Goal: Information Seeking & Learning: Check status

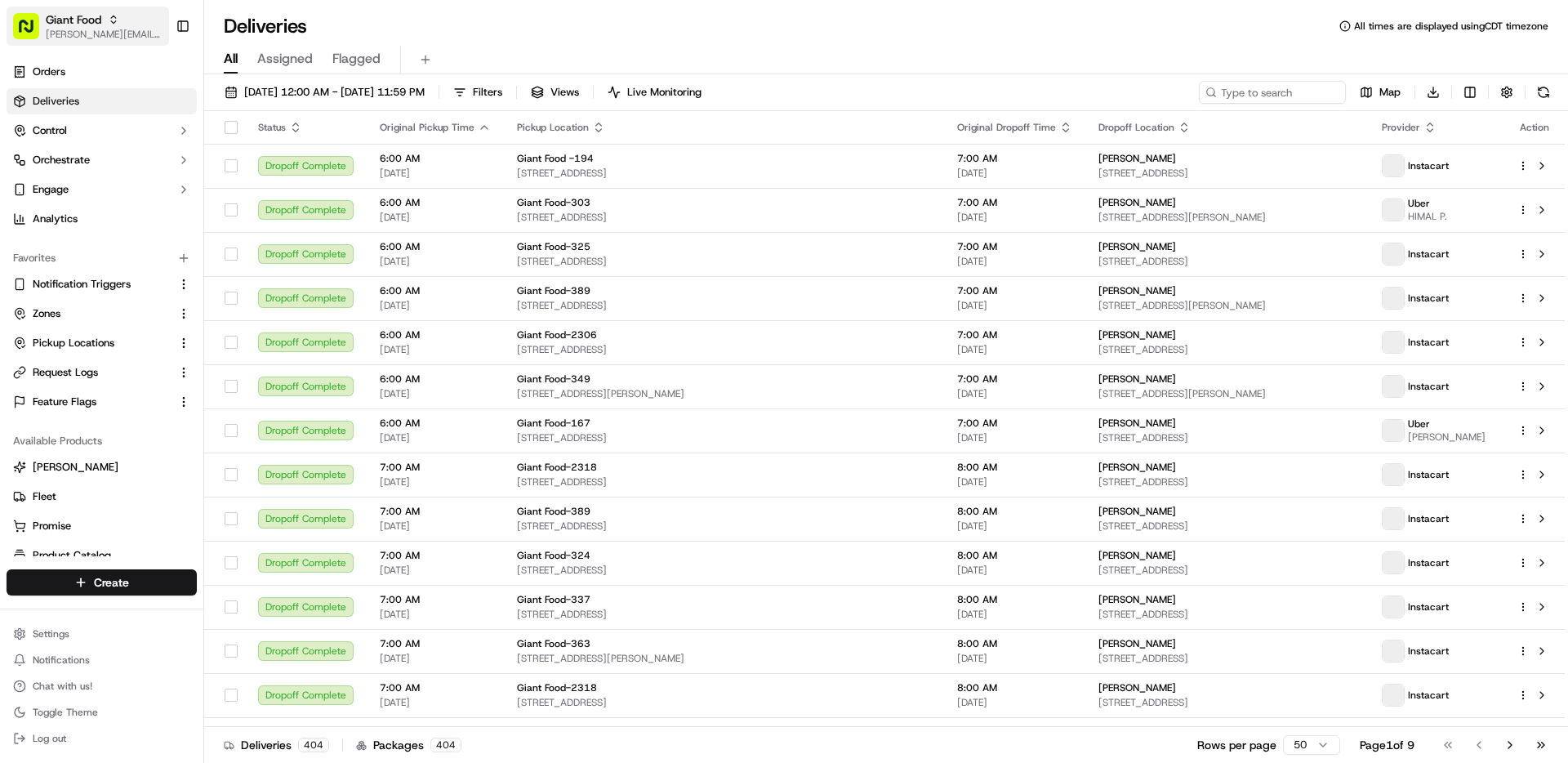
click at [80, 31] on span "[PERSON_NAME][EMAIL_ADDRESS][DOMAIN_NAME]" at bounding box center [104, 34] width 116 height 13
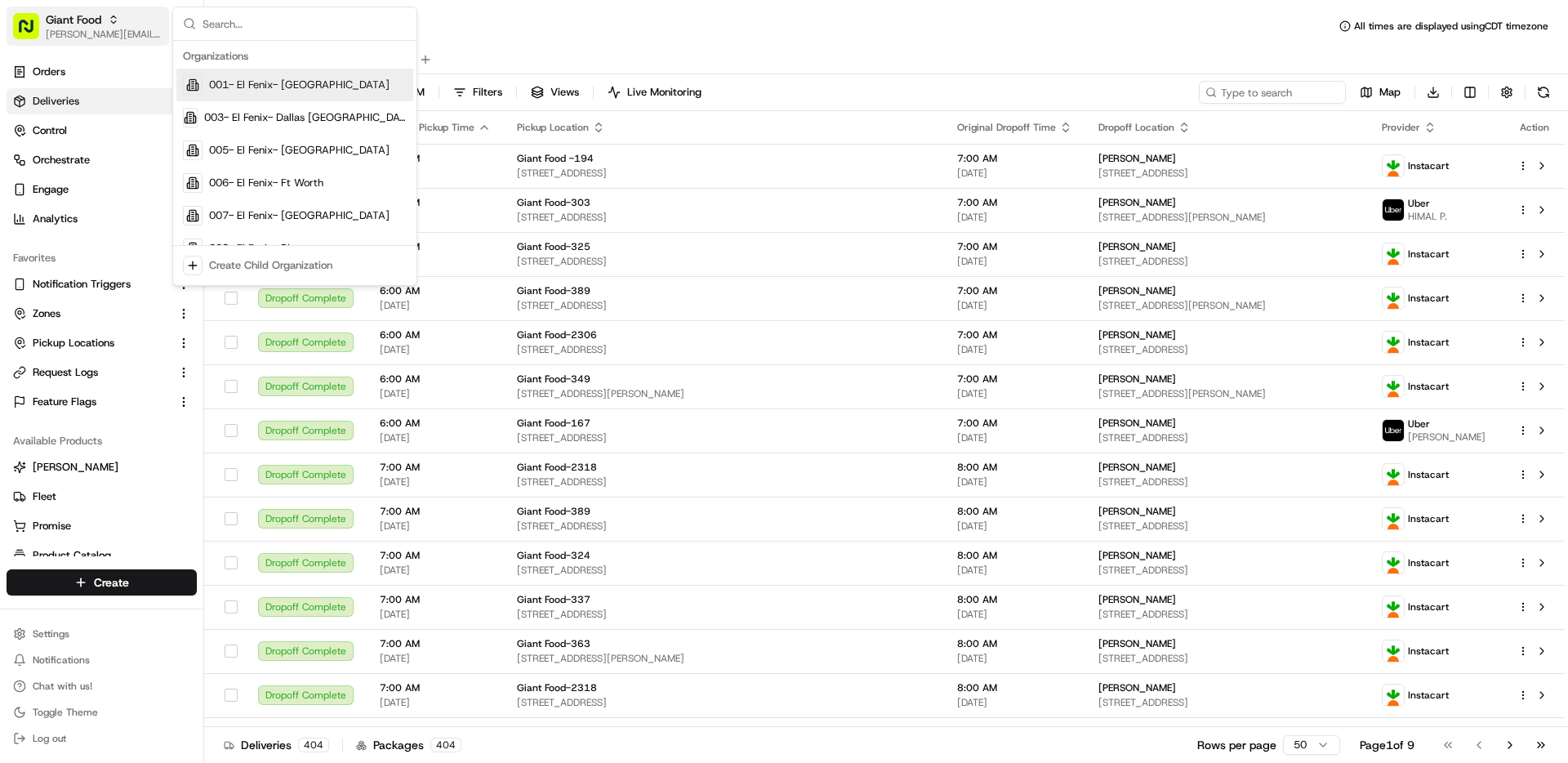
click at [80, 31] on span "[PERSON_NAME][EMAIL_ADDRESS][DOMAIN_NAME]" at bounding box center [104, 34] width 116 height 13
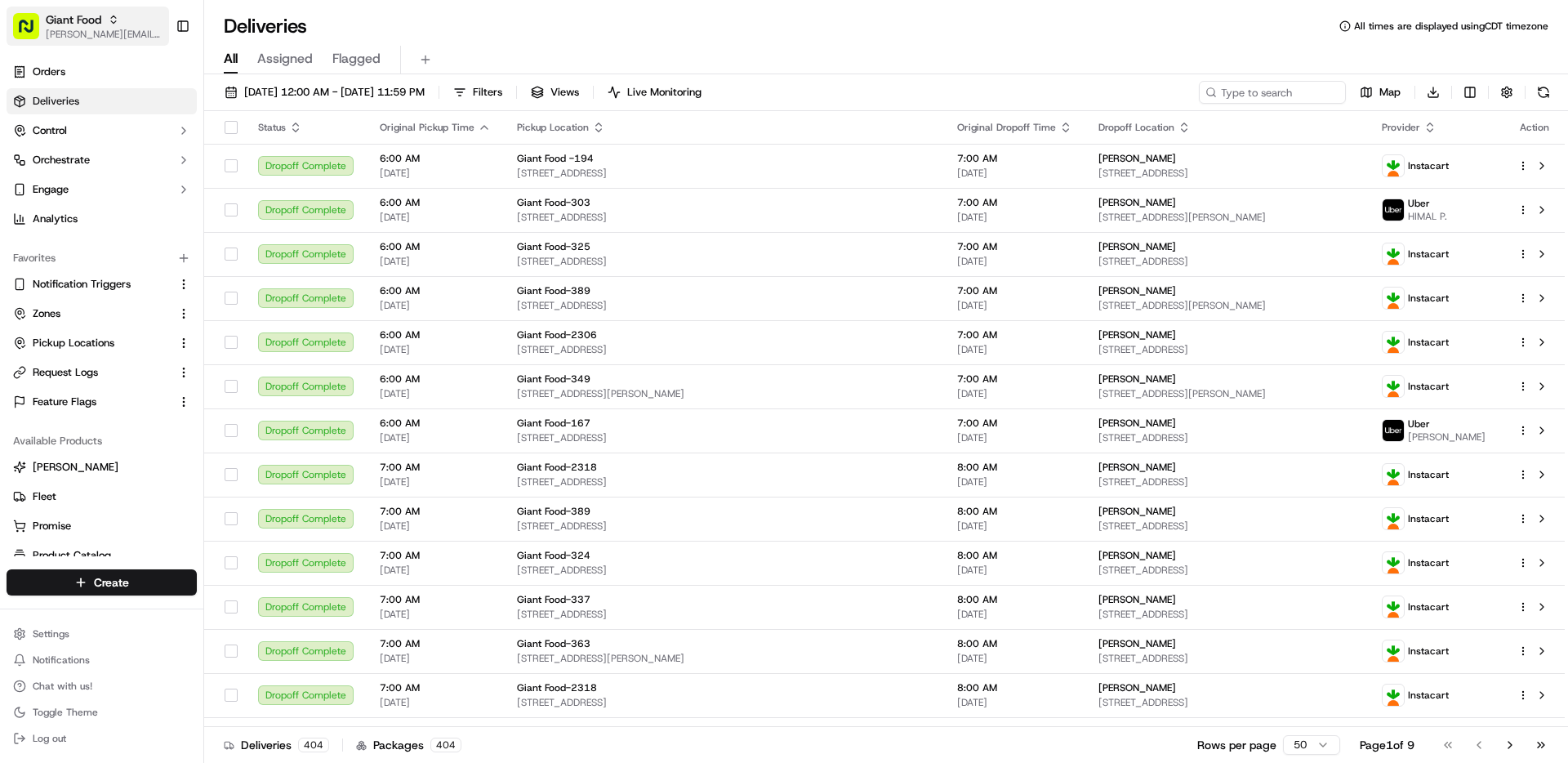
click at [80, 31] on span "[PERSON_NAME][EMAIL_ADDRESS][DOMAIN_NAME]" at bounding box center [104, 34] width 116 height 13
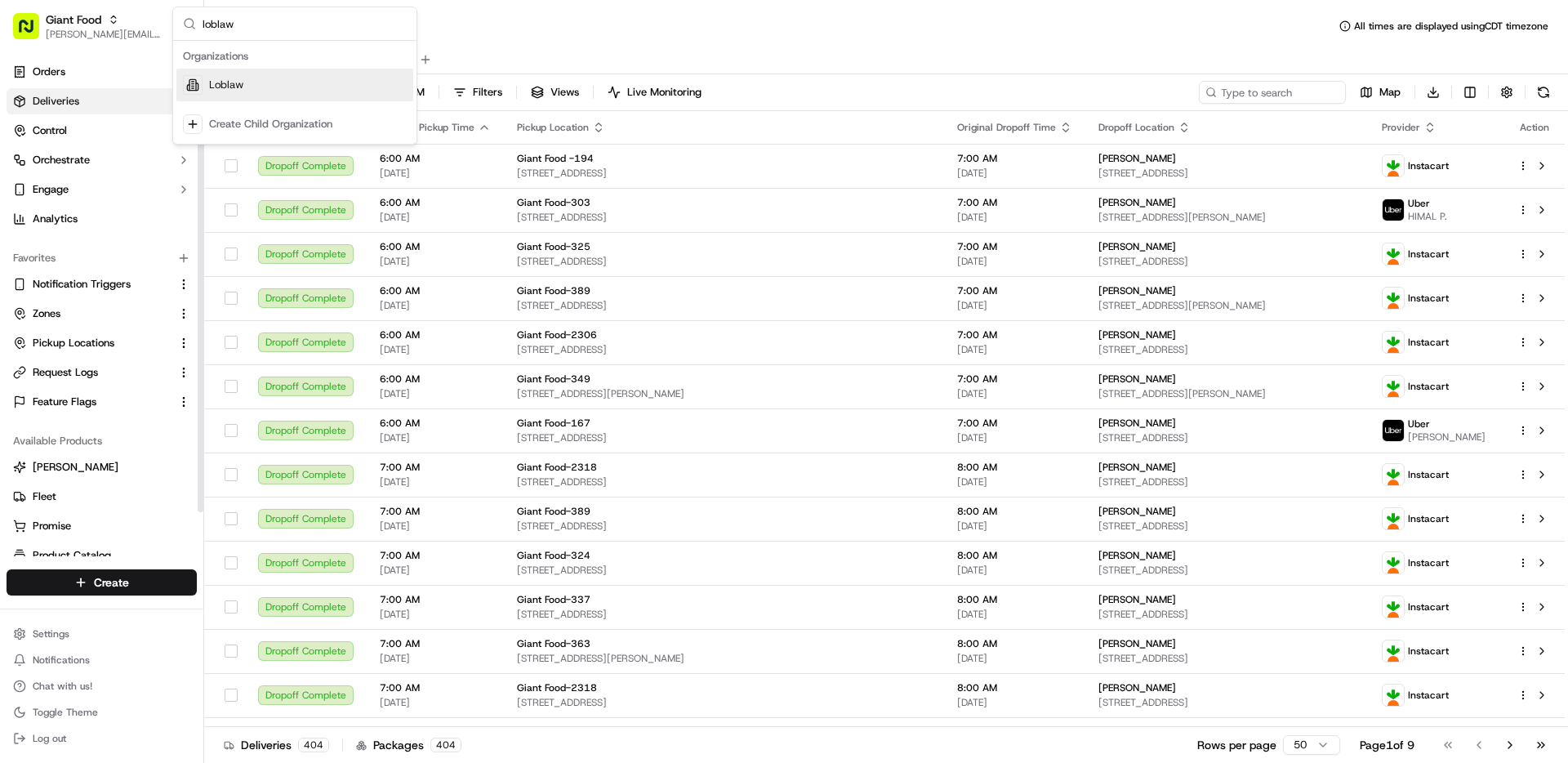
type input "loblaw"
click at [249, 91] on div "Loblaw" at bounding box center [295, 85] width 237 height 33
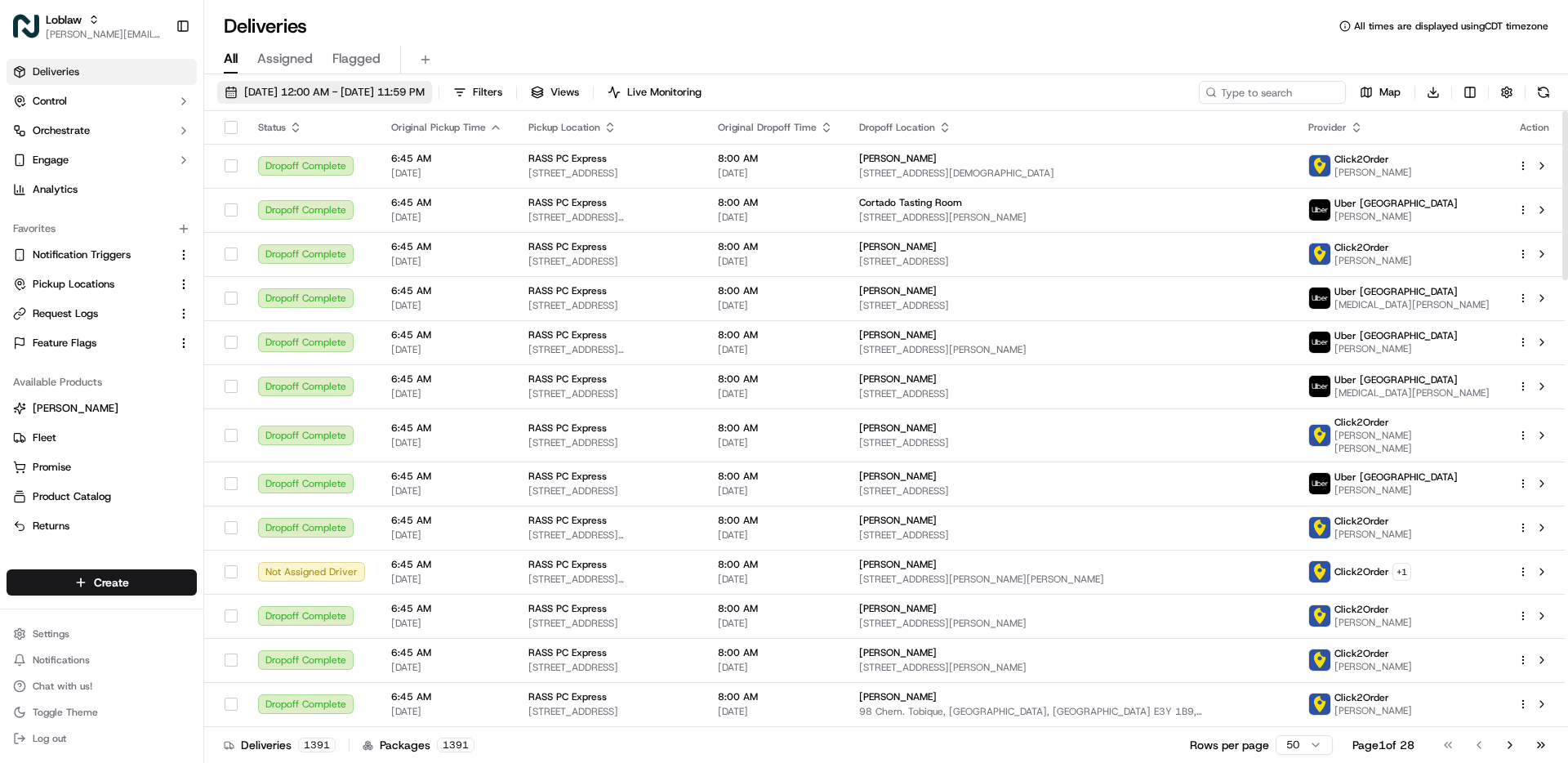
click at [307, 85] on span "[DATE] 12:00 AM - [DATE] 11:59 PM" at bounding box center [334, 92] width 180 height 15
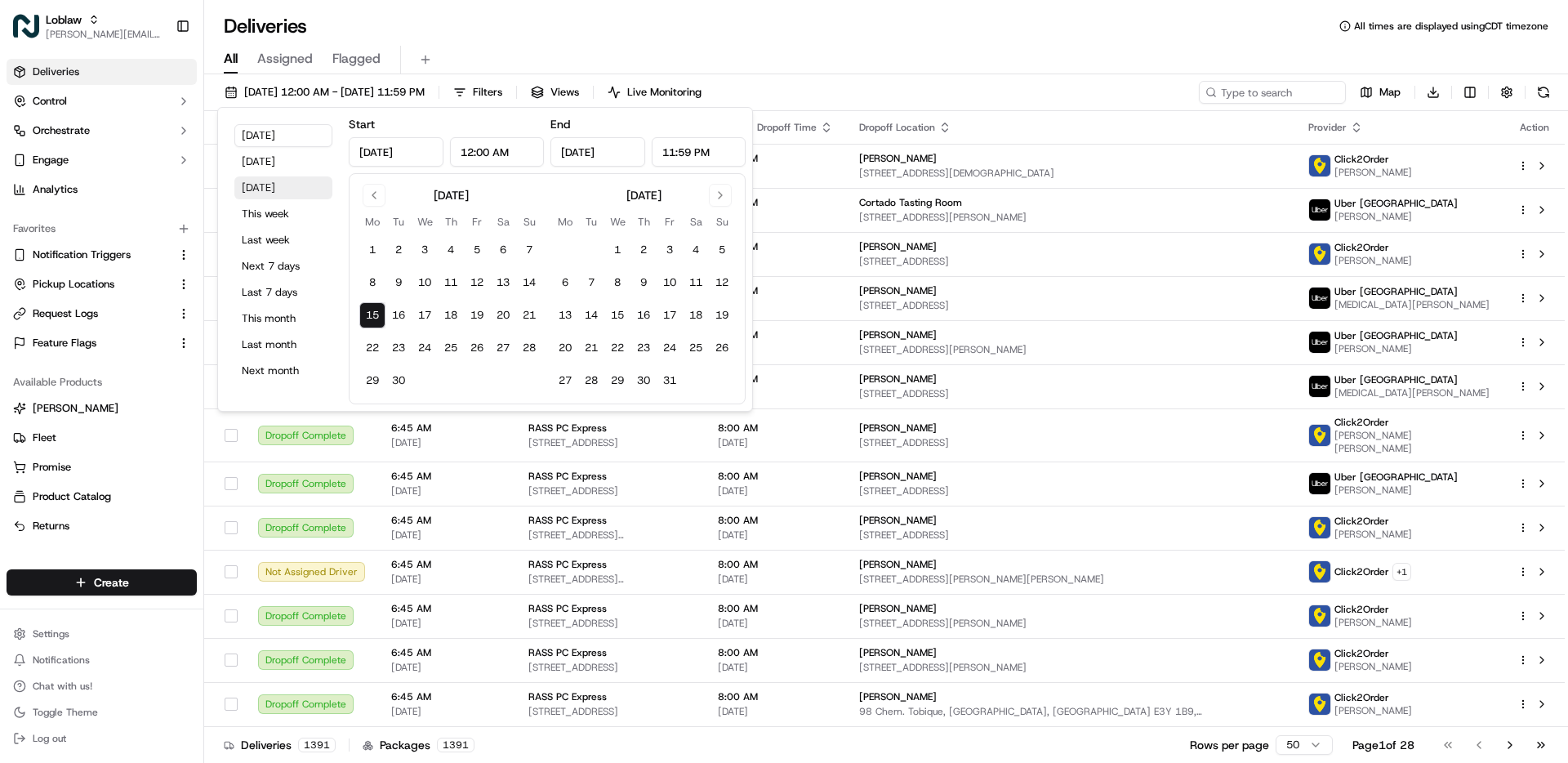
click at [288, 187] on button "[DATE]" at bounding box center [283, 187] width 98 height 23
type input "[DATE]"
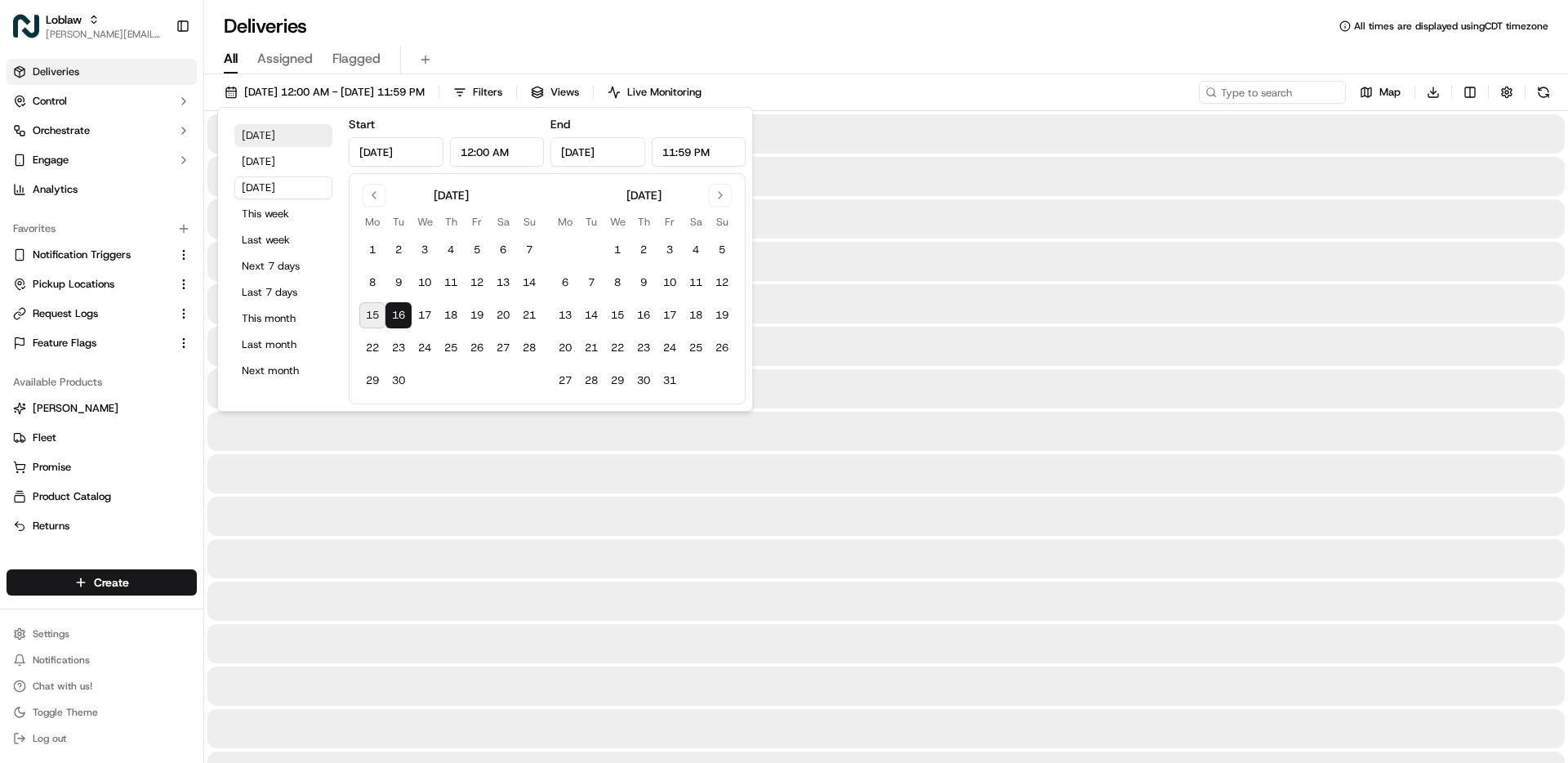
click at [277, 130] on button "[DATE]" at bounding box center [283, 135] width 98 height 23
type input "[DATE]"
click at [883, 55] on div "All Assigned Flagged" at bounding box center [886, 59] width 1364 height 29
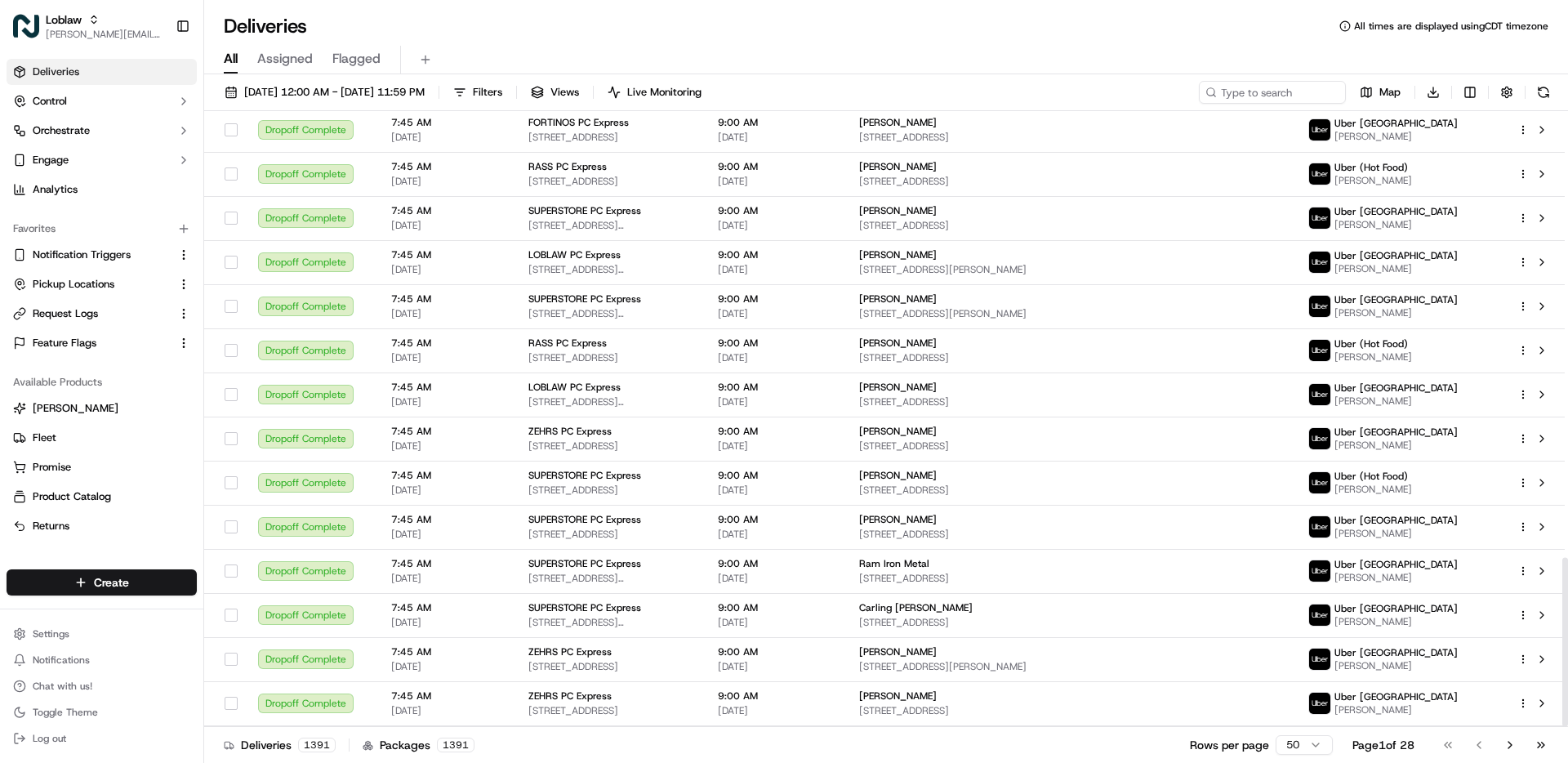
scroll to position [1622, 0]
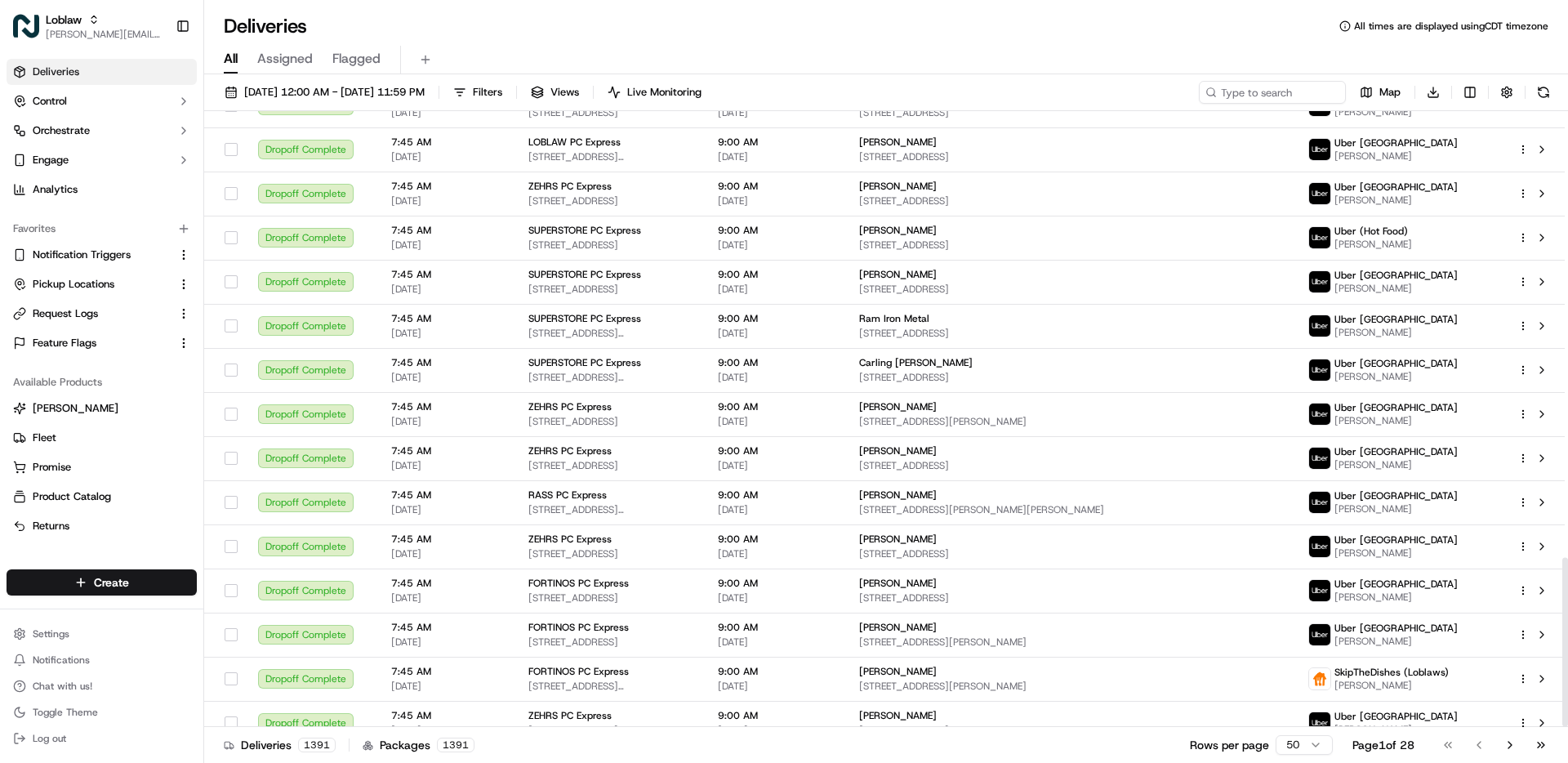
click at [1317, 744] on html "Loblaw [EMAIL_ADDRESS][DOMAIN_NAME] Toggle Sidebar Deliveries Control Orchestra…" at bounding box center [784, 382] width 1568 height 763
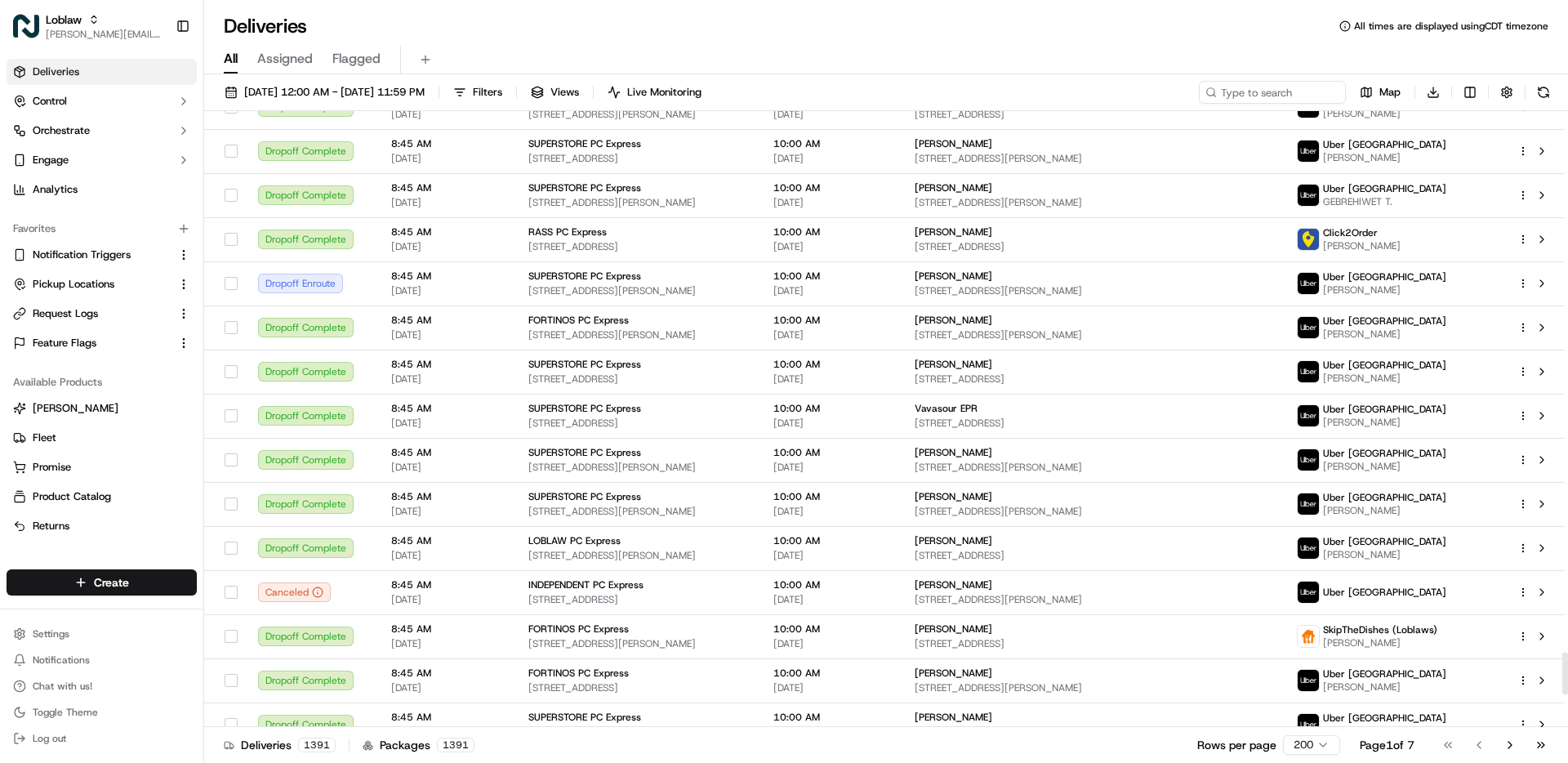
scroll to position [8236, 0]
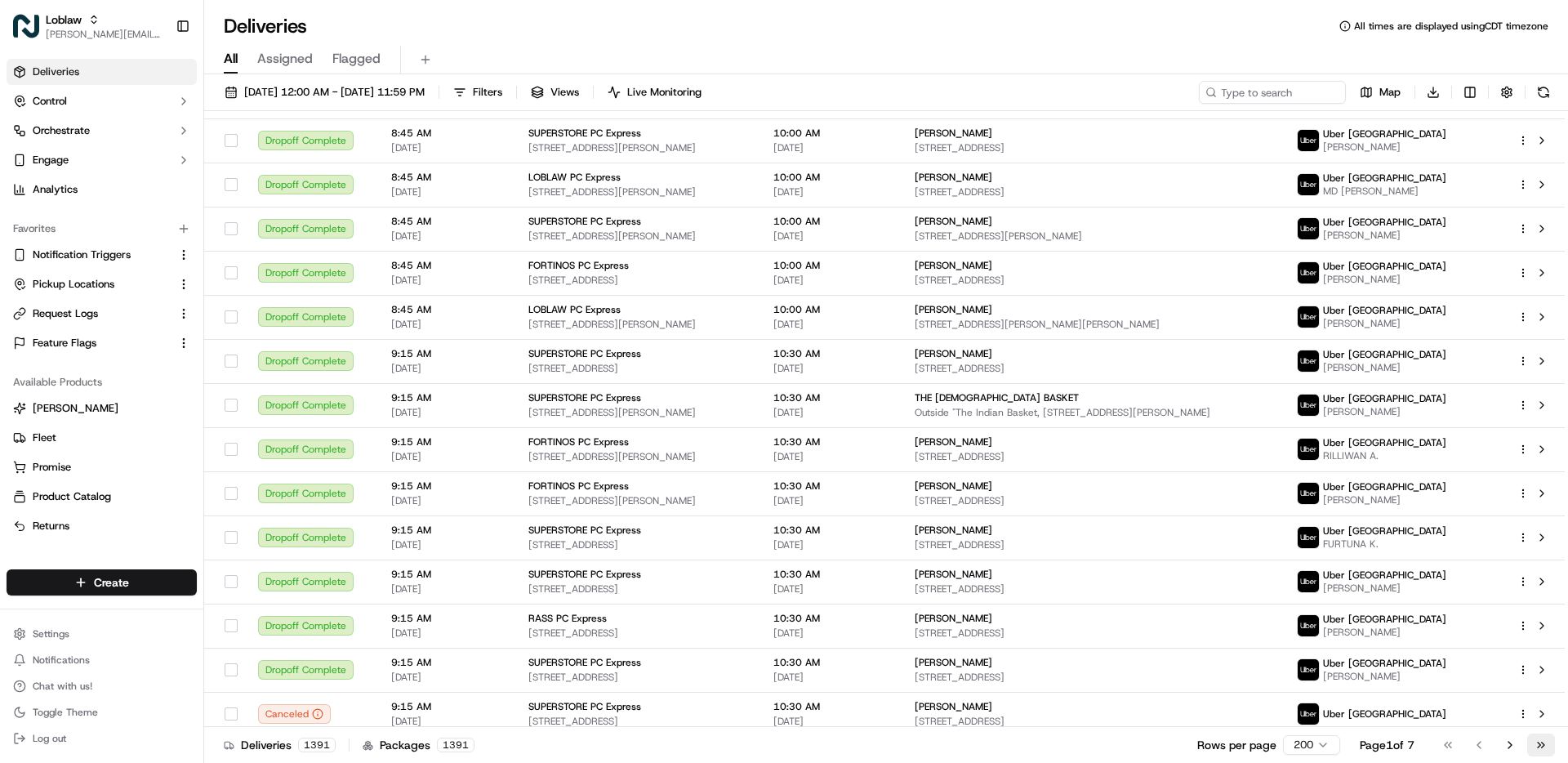
click at [1537, 749] on button "Go to last page" at bounding box center [1541, 744] width 28 height 23
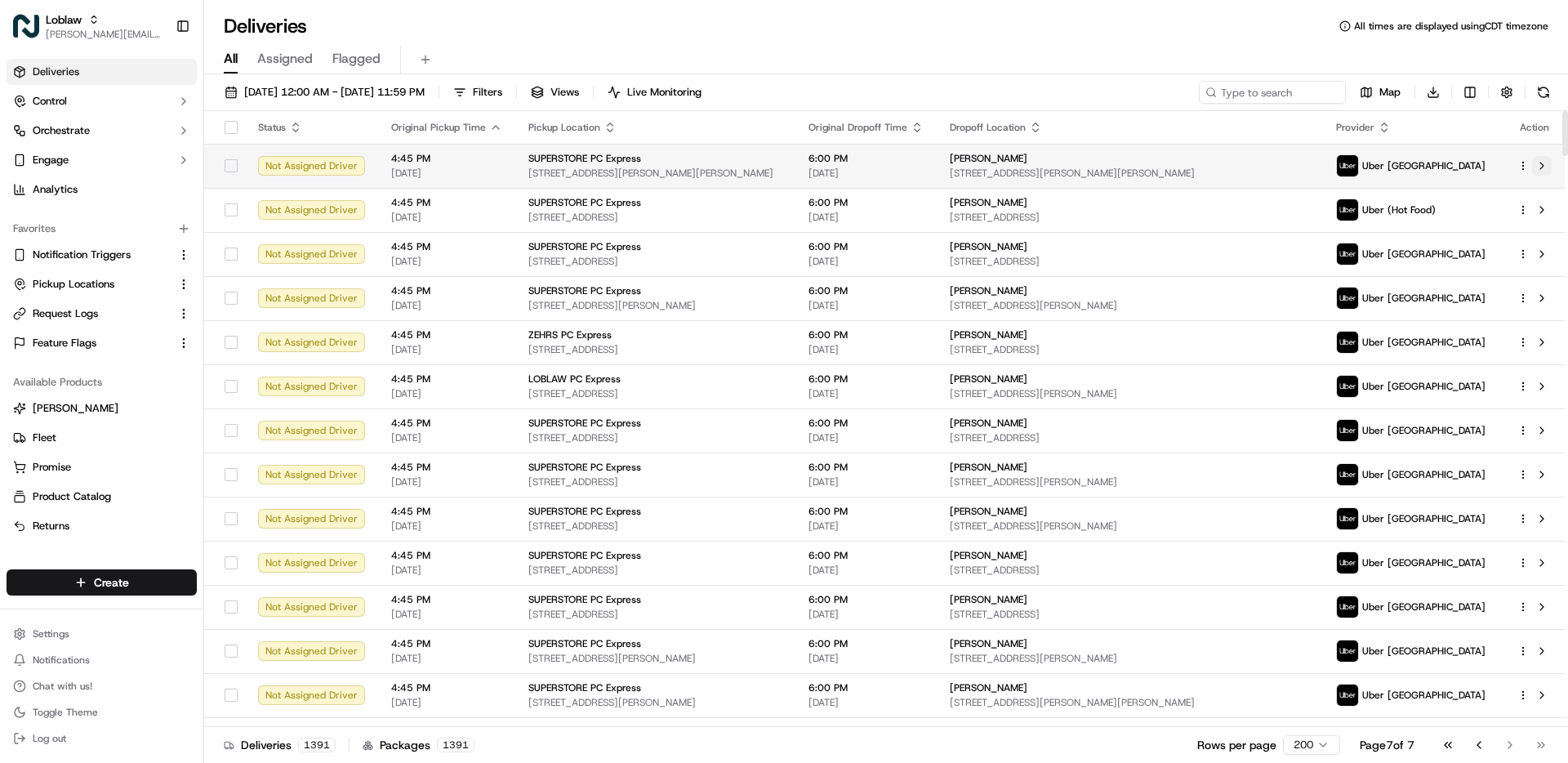
click at [1548, 170] on button at bounding box center [1542, 166] width 20 height 20
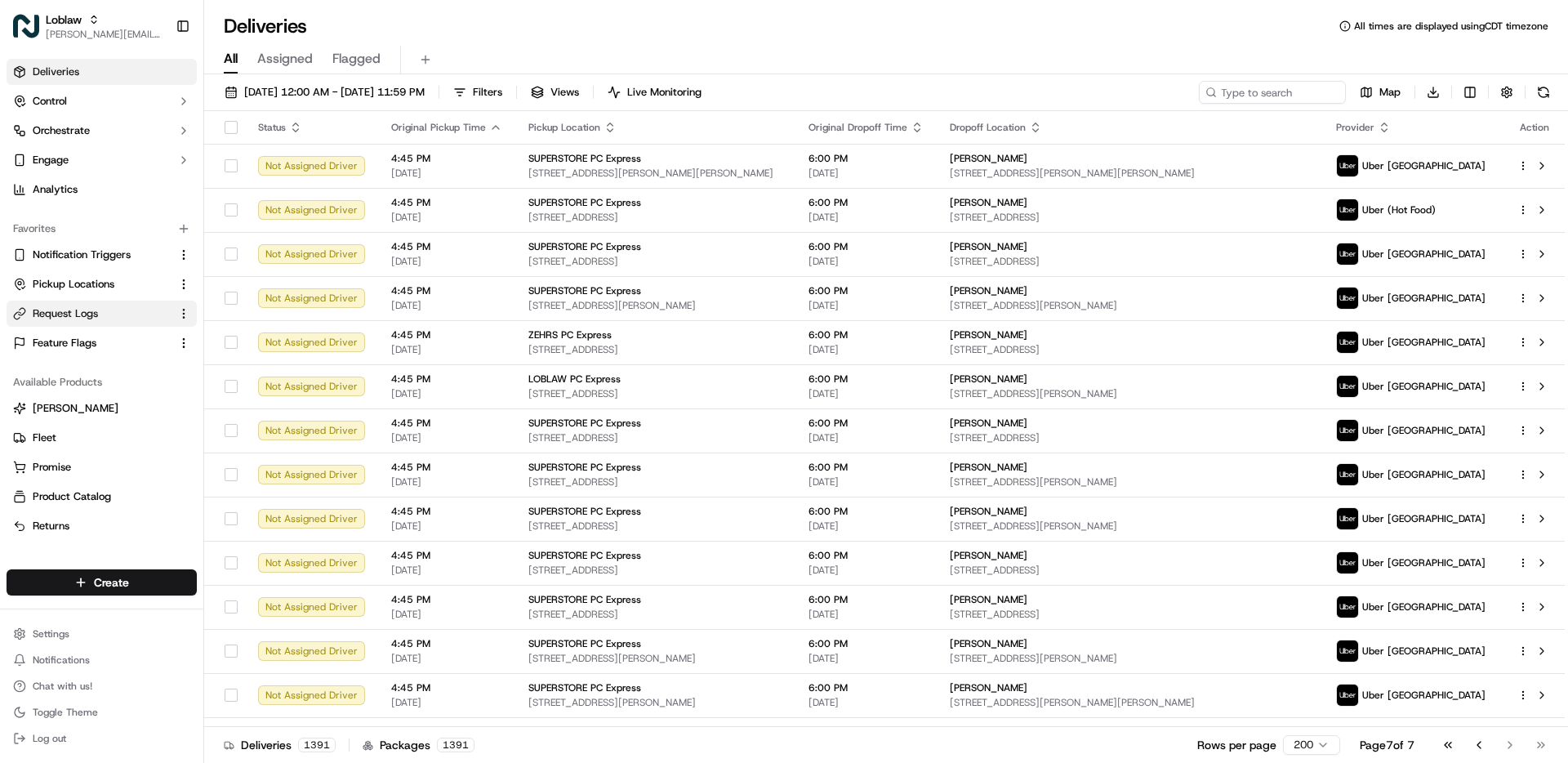
click at [111, 309] on link "Request Logs" at bounding box center [92, 313] width 158 height 15
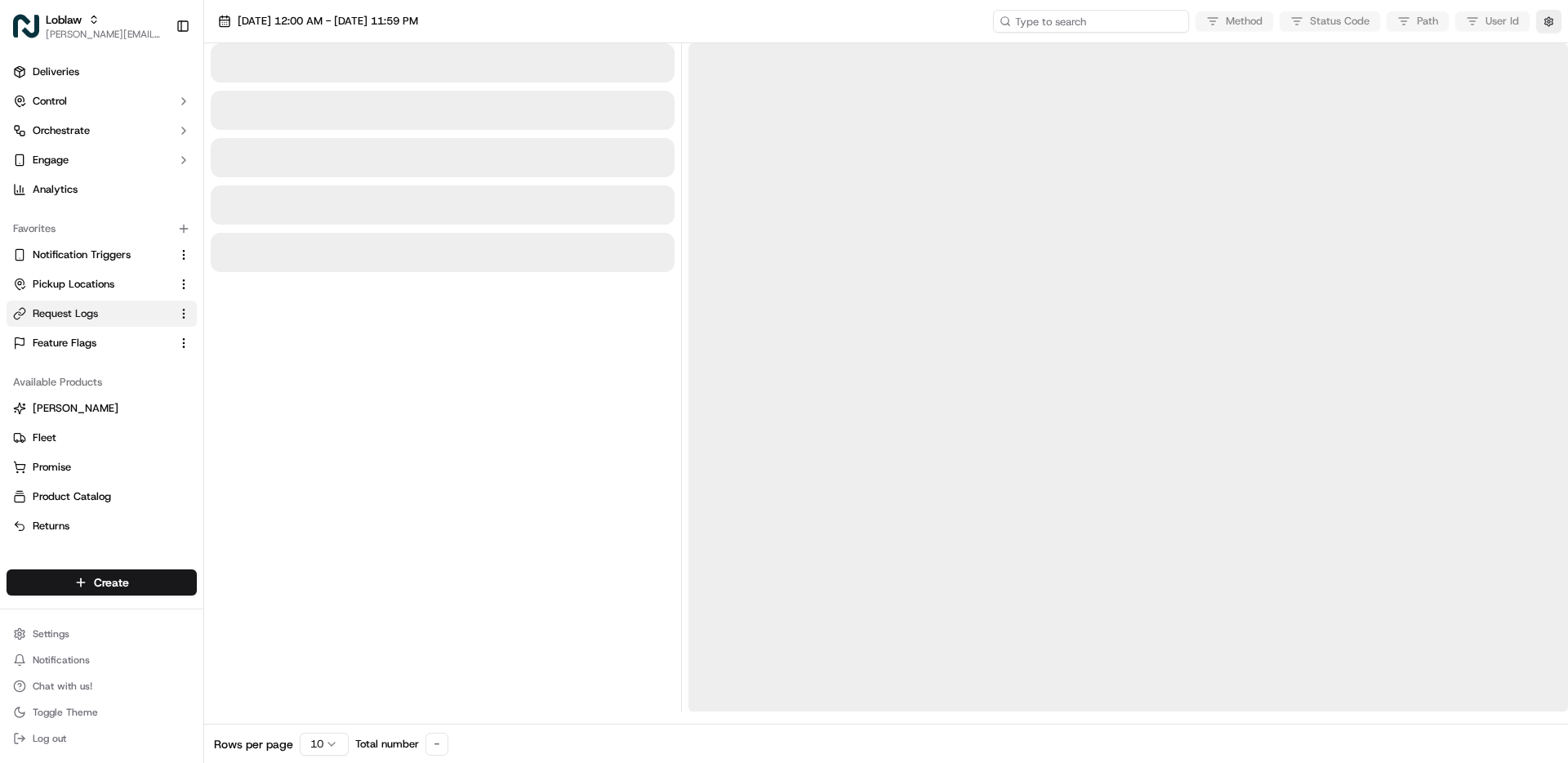
click at [1144, 22] on input at bounding box center [1091, 21] width 196 height 23
paste input "job_GfTfvAJWhUhJugEbUfEDqR"
type input "job_GfTfvAJWhUhJugEbUfEDqR"
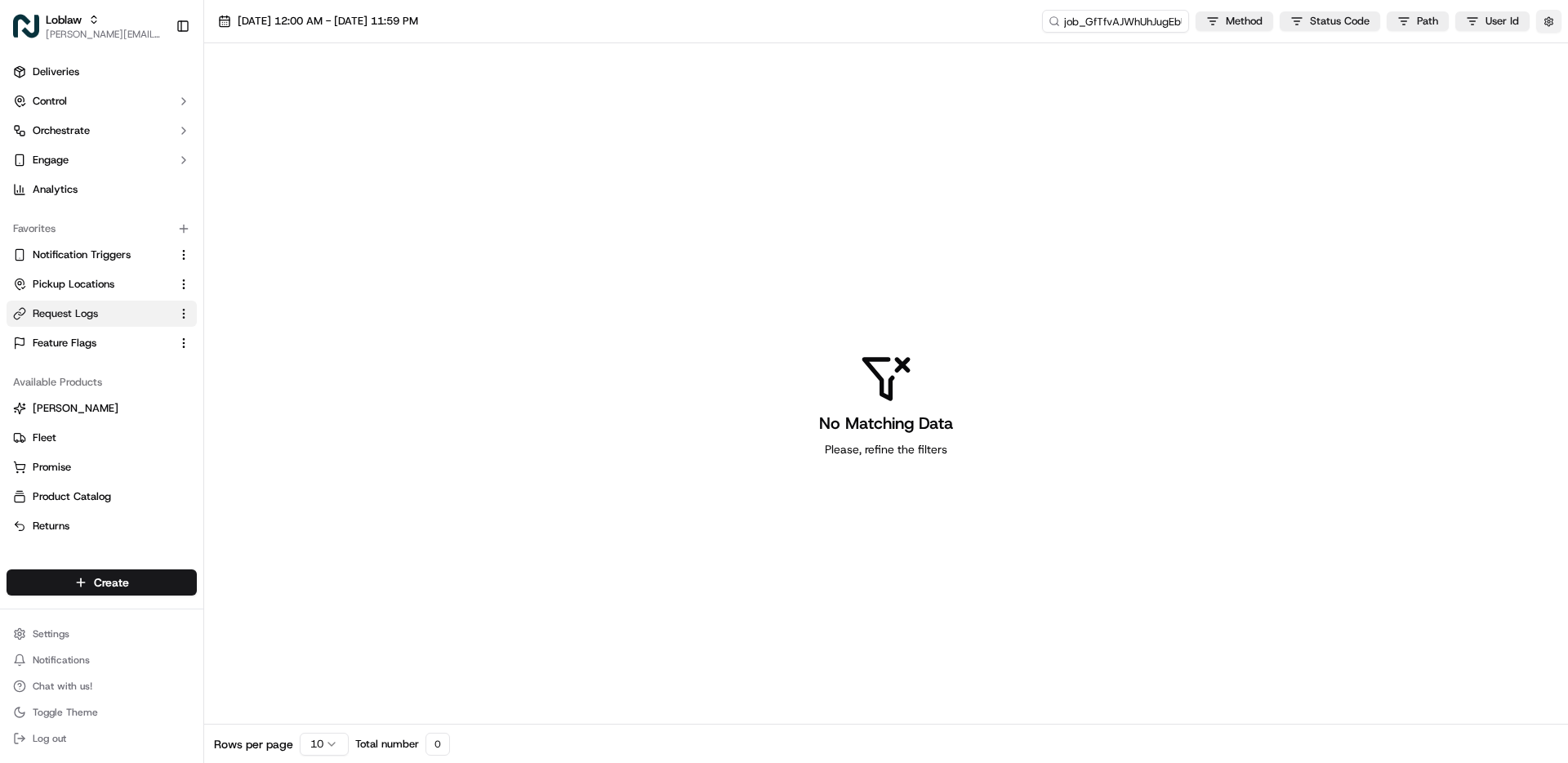
click at [1546, 26] on button "button" at bounding box center [1549, 21] width 26 height 23
click at [1545, 54] on button "Display Only Provider Logs" at bounding box center [1550, 50] width 13 height 13
click at [367, 35] on div "[DATE] 12:00 AM - [DATE] 11:59 PM job_GfTfvAJWhUhJugEbUfEDqR Method Status Code…" at bounding box center [886, 22] width 1364 height 43
click at [361, 27] on span "[DATE] 12:00 AM - [DATE] 11:59 PM" at bounding box center [327, 21] width 180 height 15
click at [241, 173] on button "1" at bounding box center [242, 178] width 27 height 27
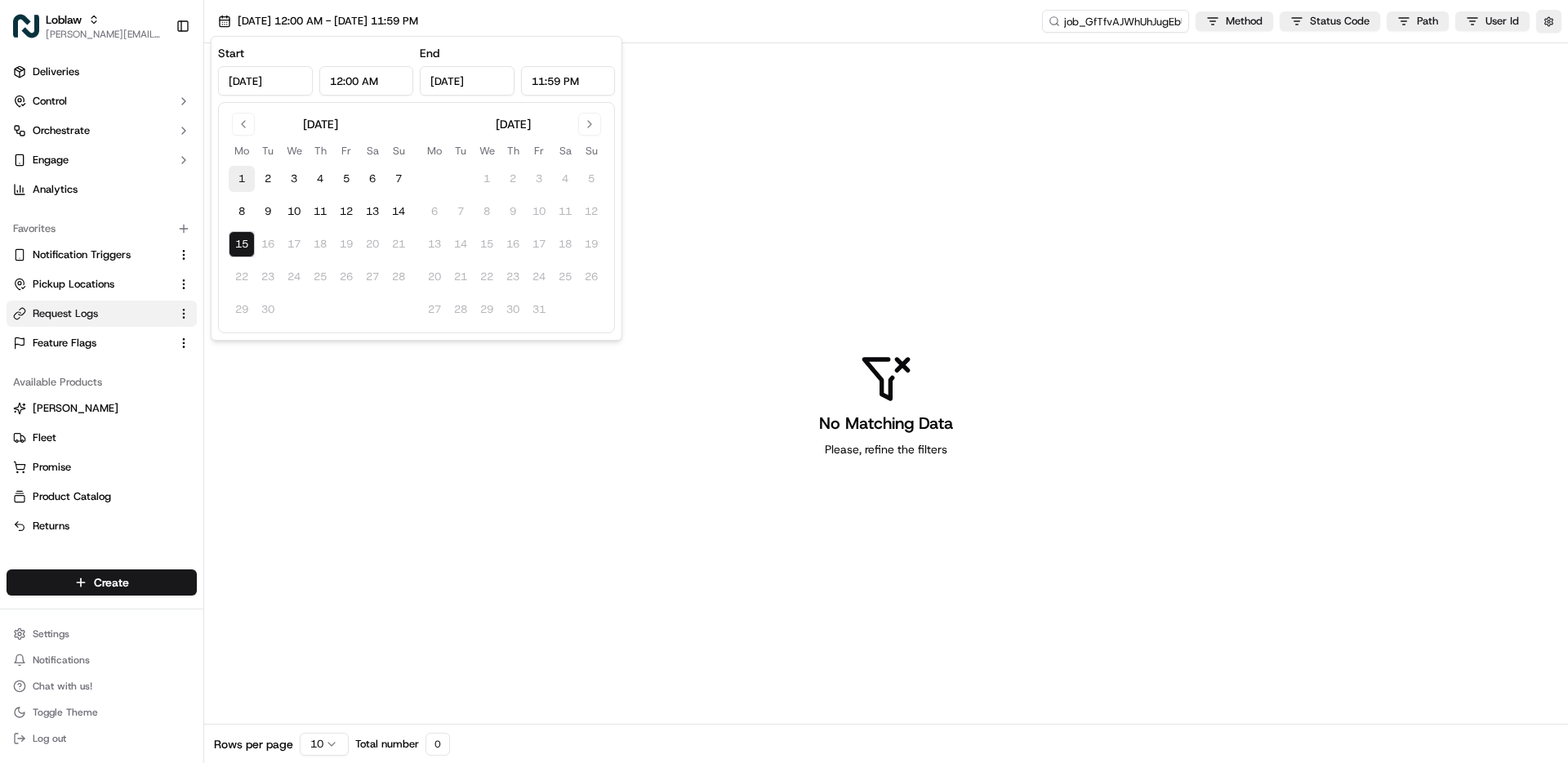
type input "[DATE]"
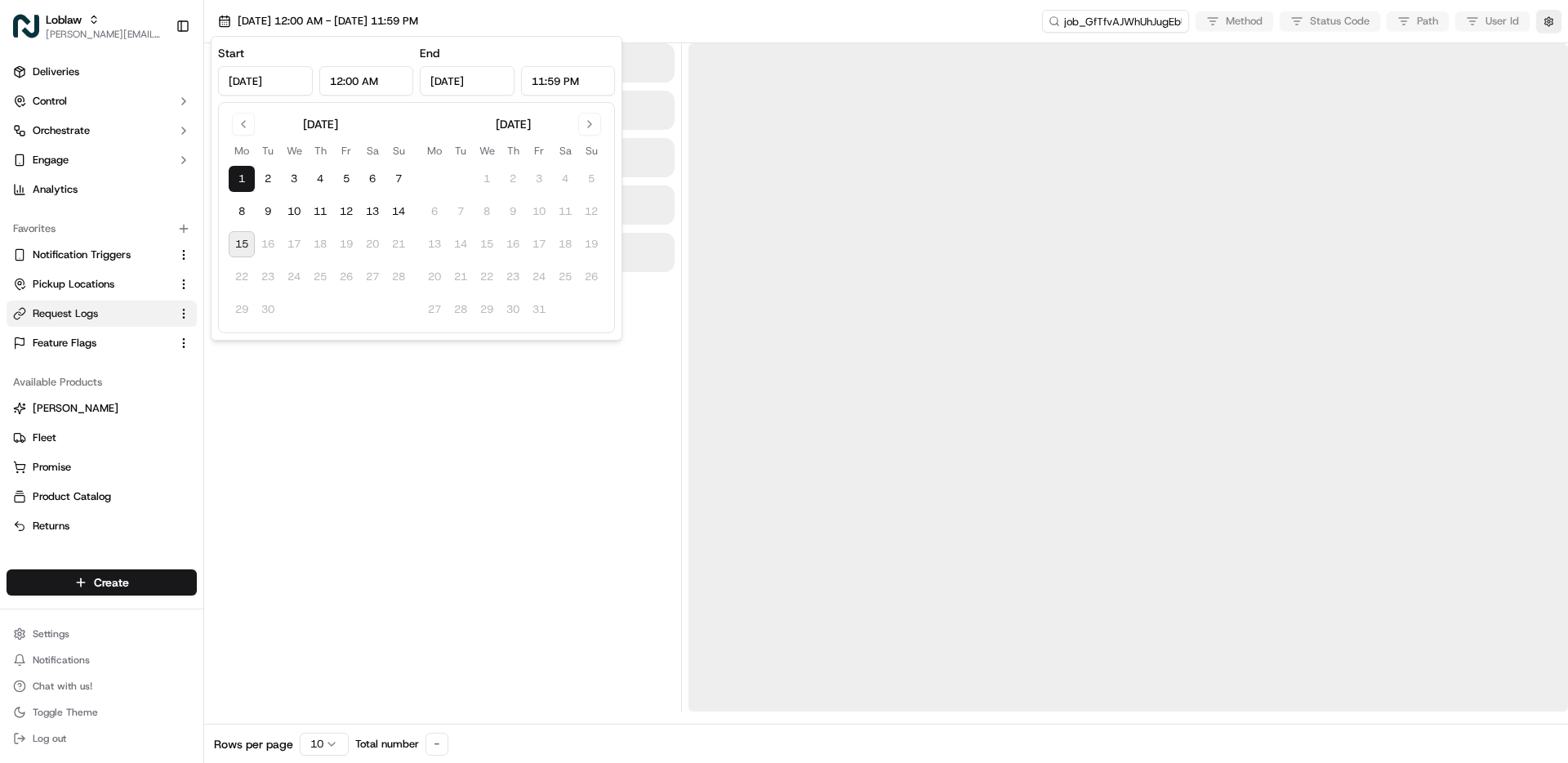
click at [244, 231] on button "15" at bounding box center [242, 243] width 27 height 27
type input "[DATE]"
click at [386, 434] on div at bounding box center [443, 378] width 464 height 668
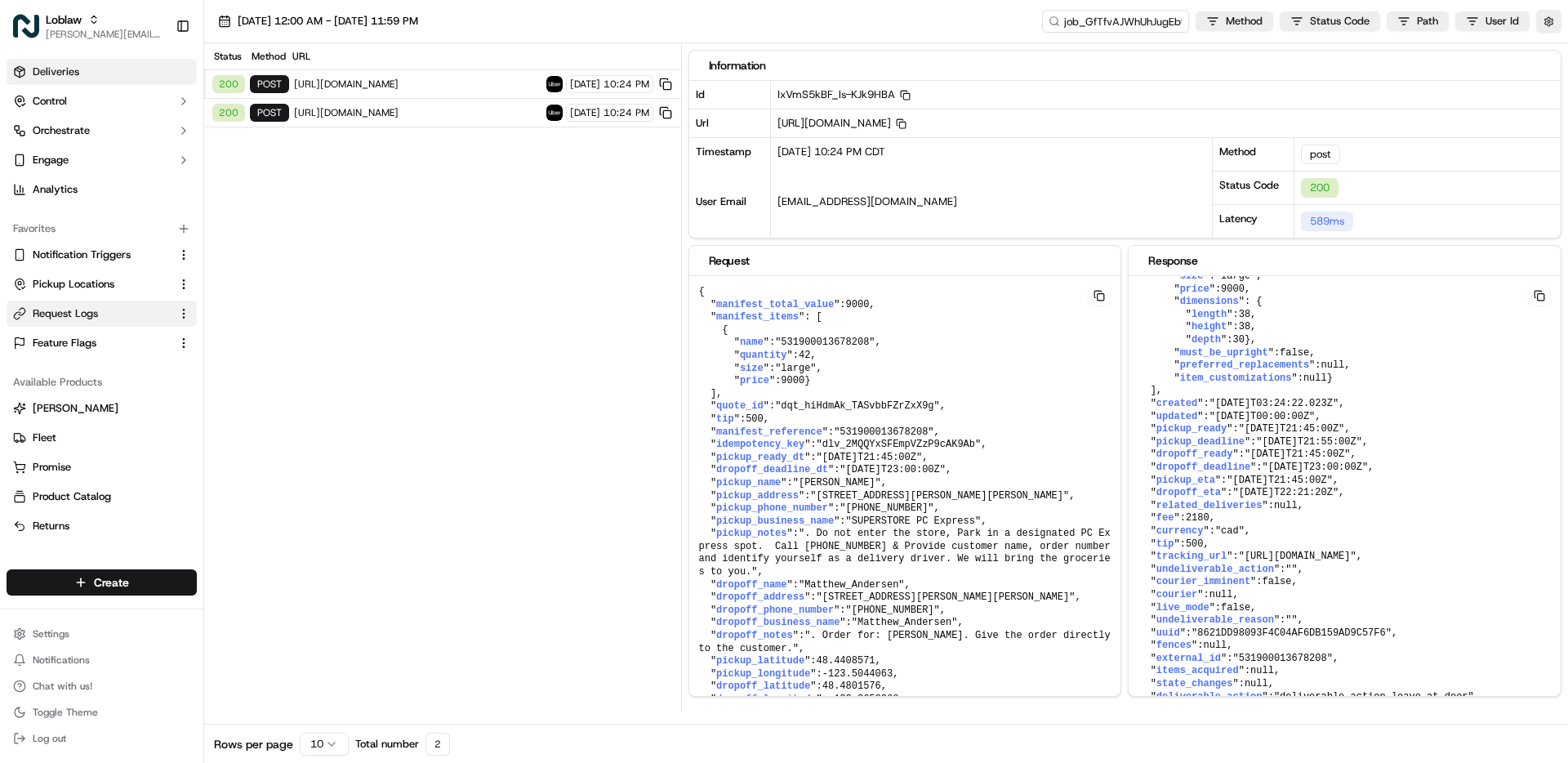
click at [109, 75] on link "Deliveries" at bounding box center [102, 72] width 190 height 27
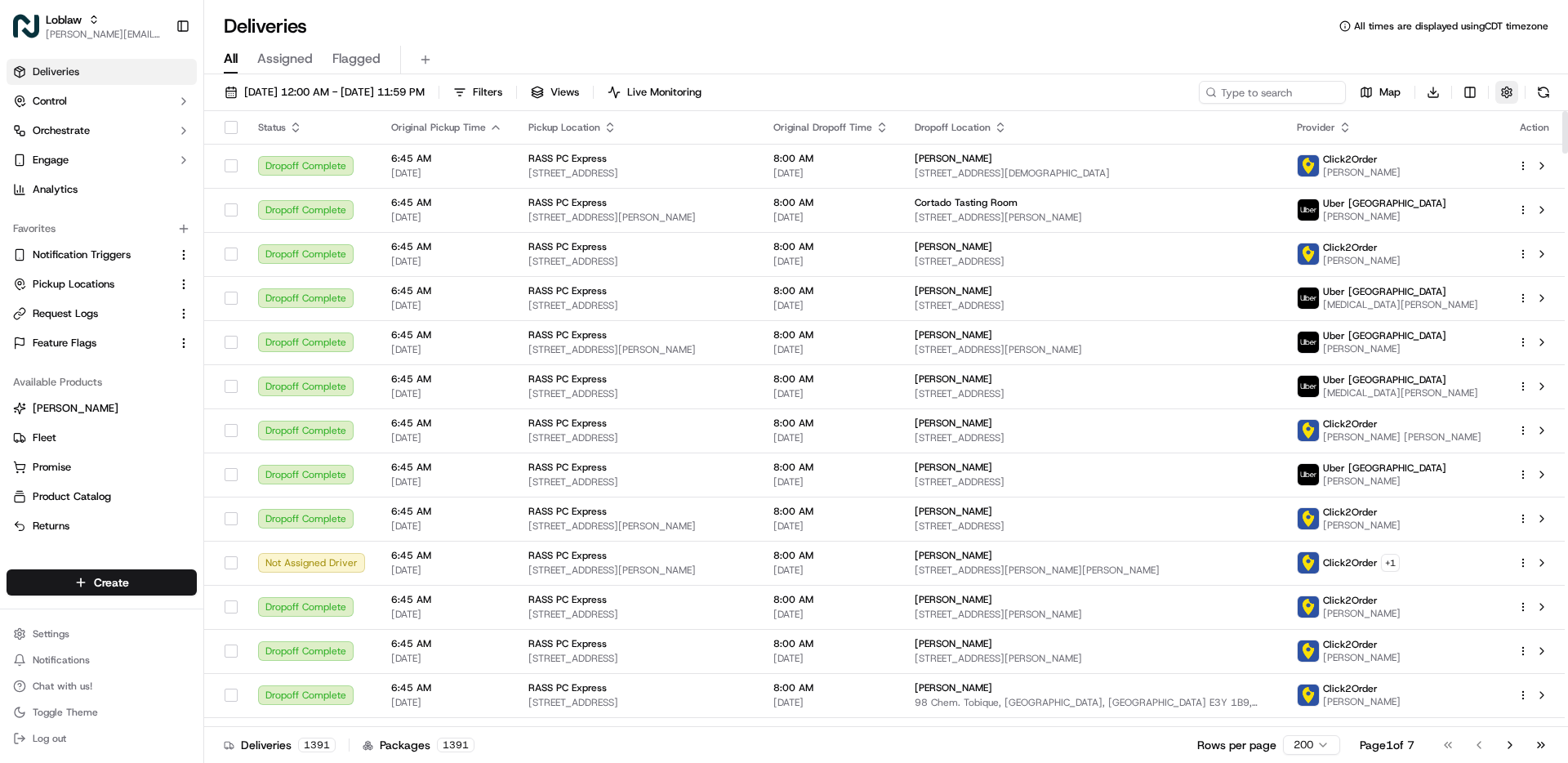
click at [1498, 96] on button "button" at bounding box center [1507, 92] width 23 height 23
click at [1465, 64] on div "All Assigned Flagged" at bounding box center [886, 59] width 1364 height 29
click at [1473, 89] on html "Loblaw [EMAIL_ADDRESS][DOMAIN_NAME] Toggle Sidebar Deliveries Control Orchestra…" at bounding box center [784, 382] width 1568 height 763
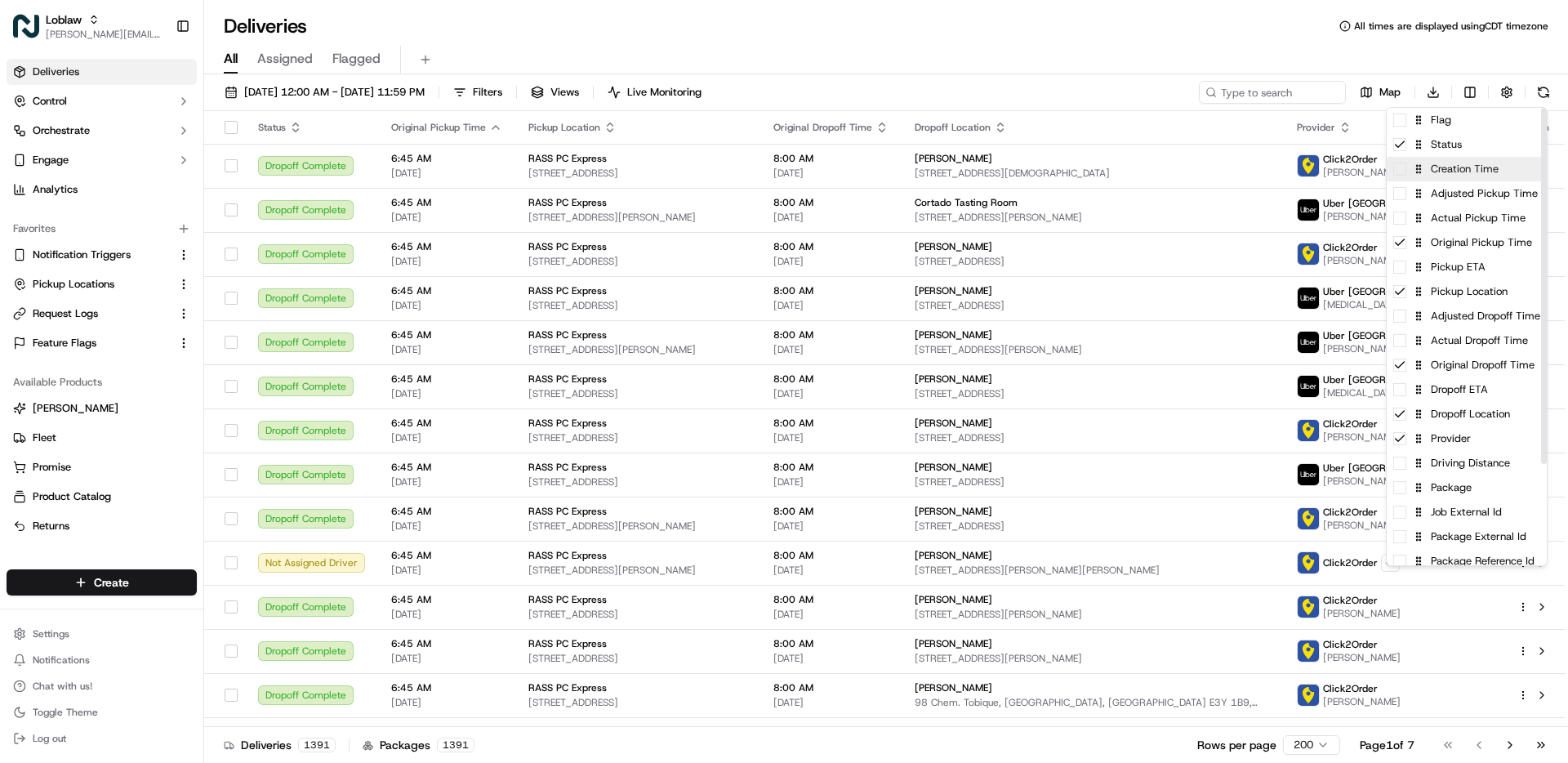
click at [1473, 166] on div "Creation Time" at bounding box center [1467, 169] width 160 height 25
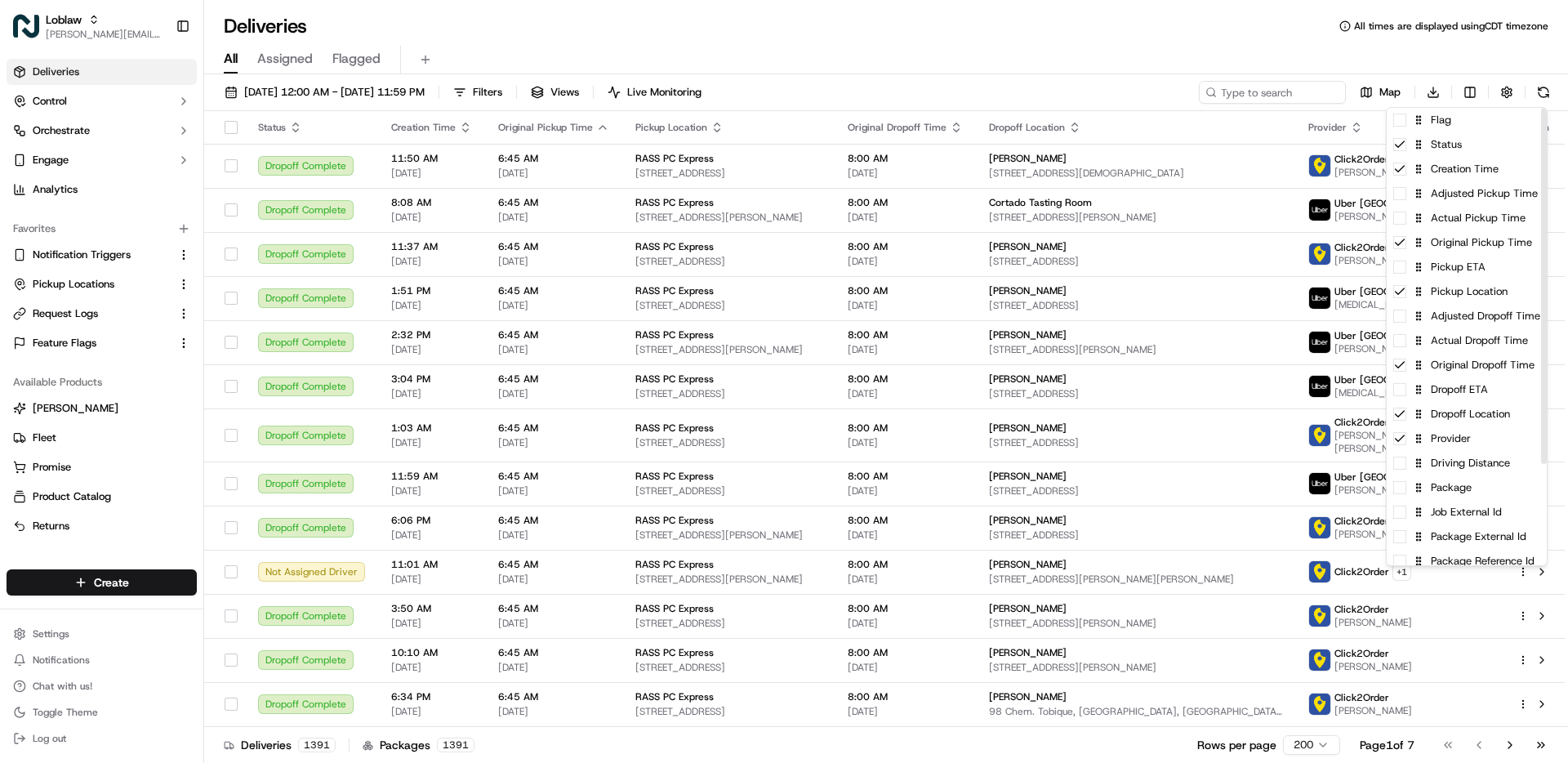
click at [1078, 23] on html "Loblaw [EMAIL_ADDRESS][DOMAIN_NAME] Toggle Sidebar Deliveries Control Orchestra…" at bounding box center [784, 382] width 1568 height 763
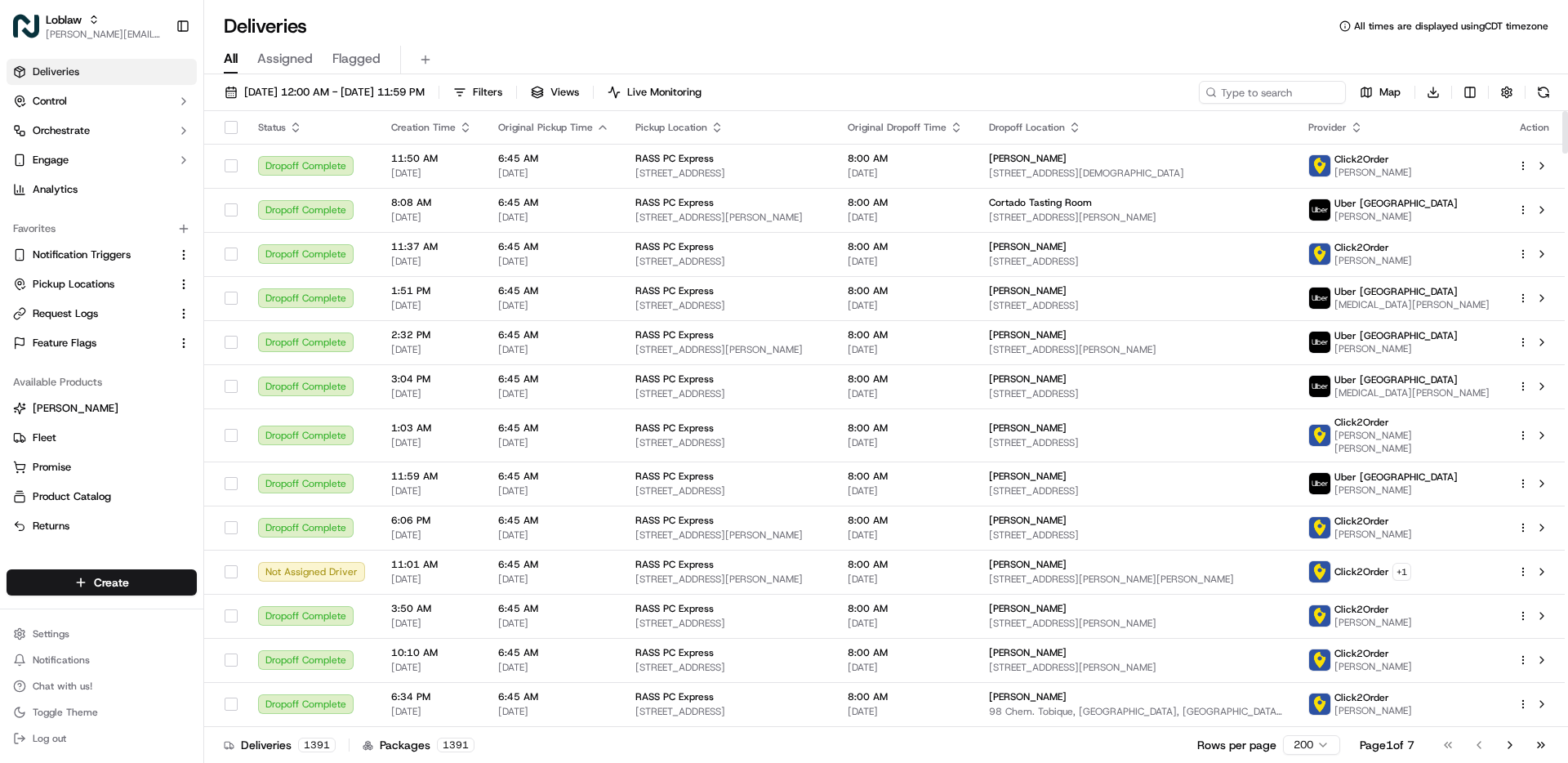
click at [460, 131] on icon "button" at bounding box center [465, 127] width 13 height 13
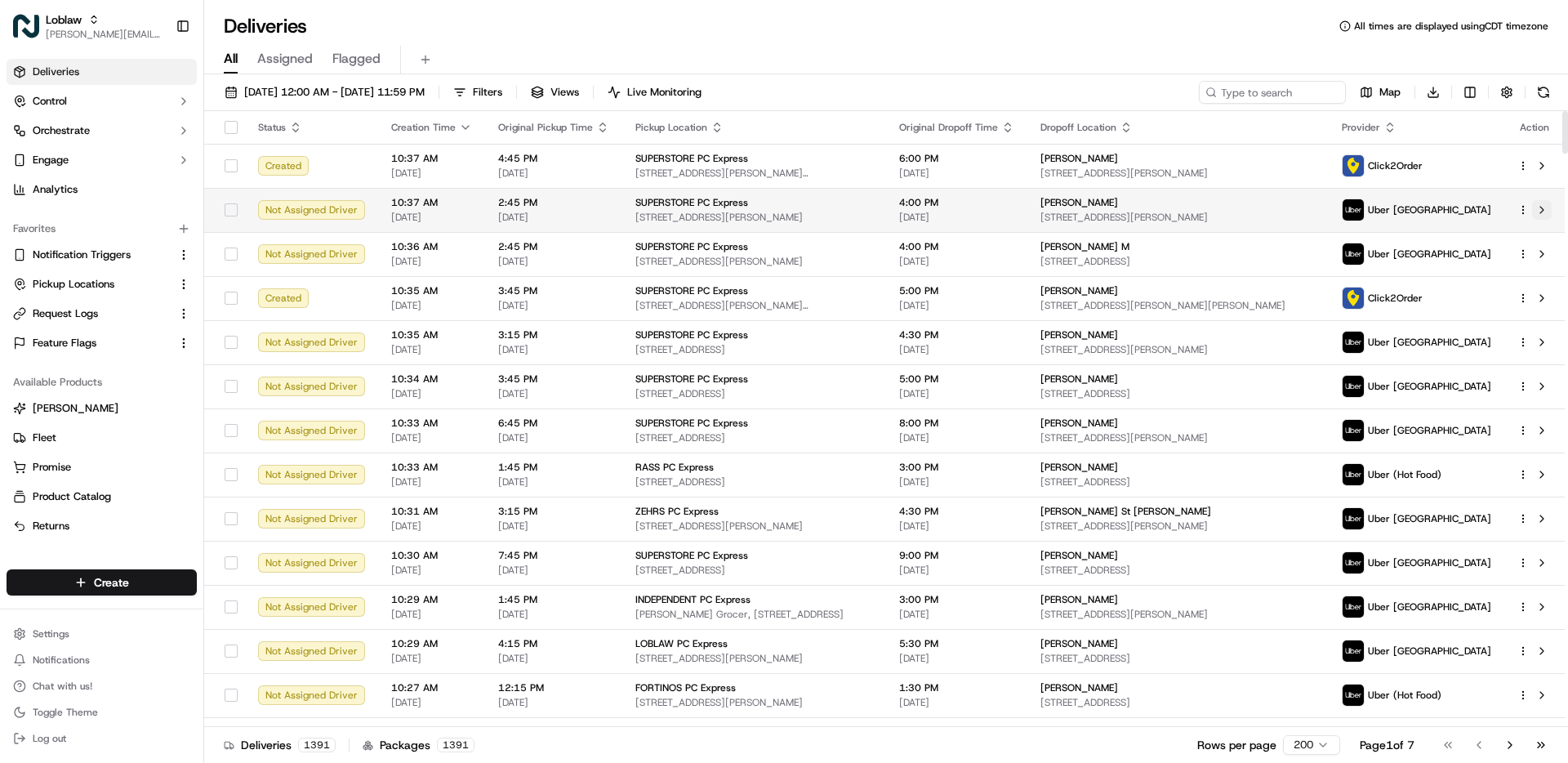
click at [1544, 215] on button at bounding box center [1542, 210] width 20 height 20
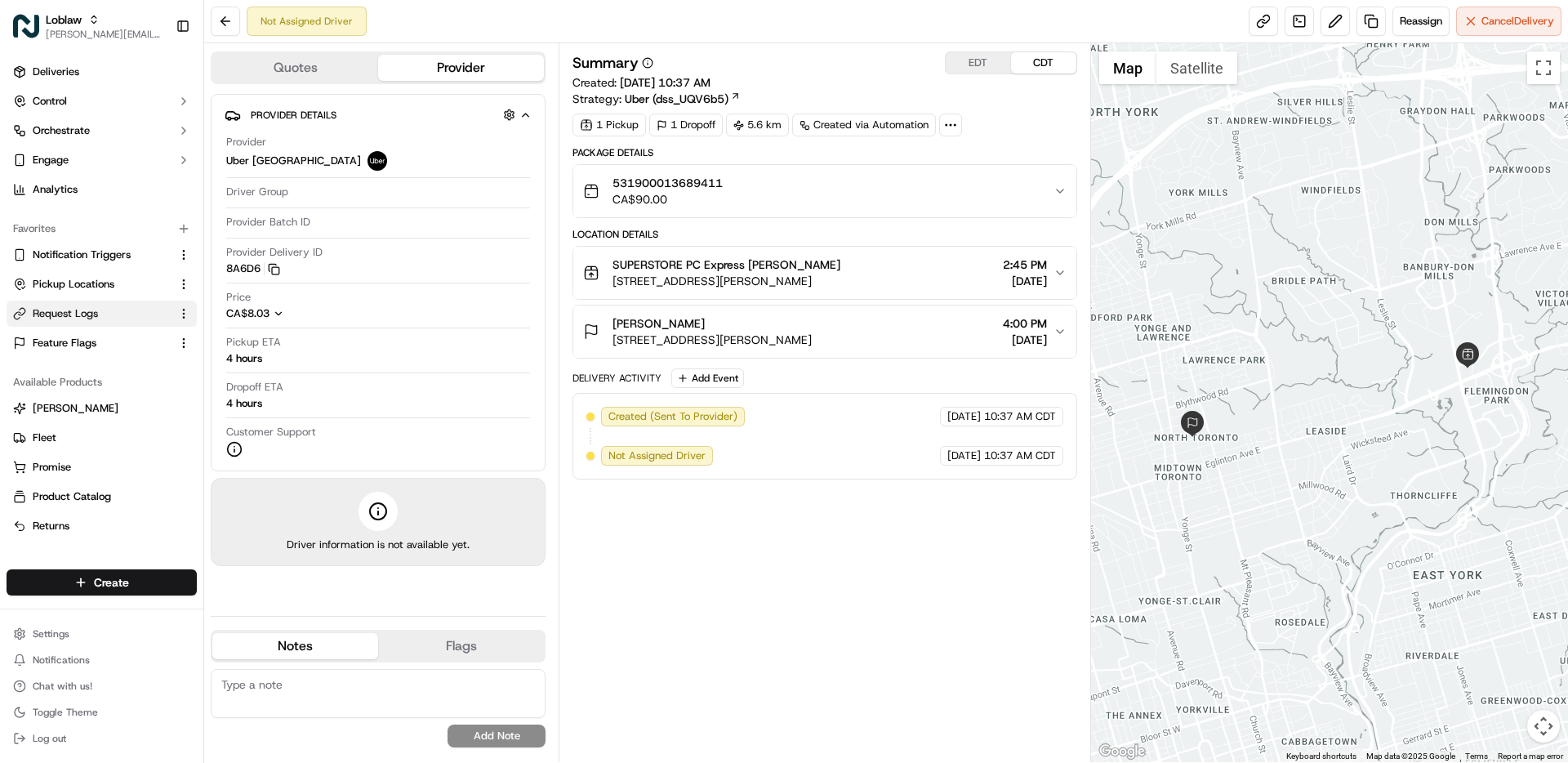
click at [69, 317] on span "Request Logs" at bounding box center [65, 313] width 65 height 15
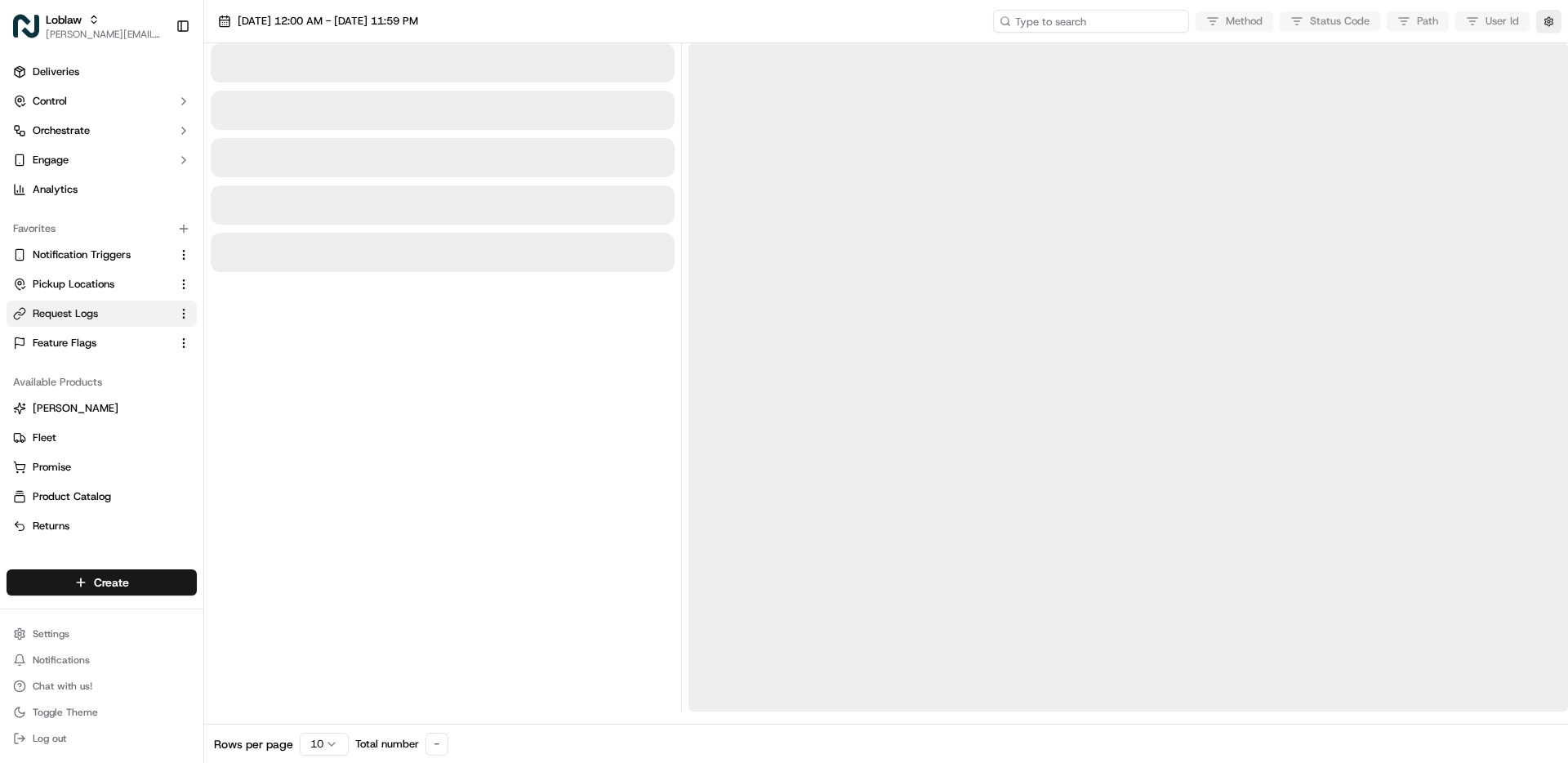
click at [1135, 22] on input at bounding box center [1091, 21] width 196 height 23
paste input "job_gWJz4LzaJVMuTejVjeySmr"
type input "job_gWJz4LzaJVMuTejVjeySmr"
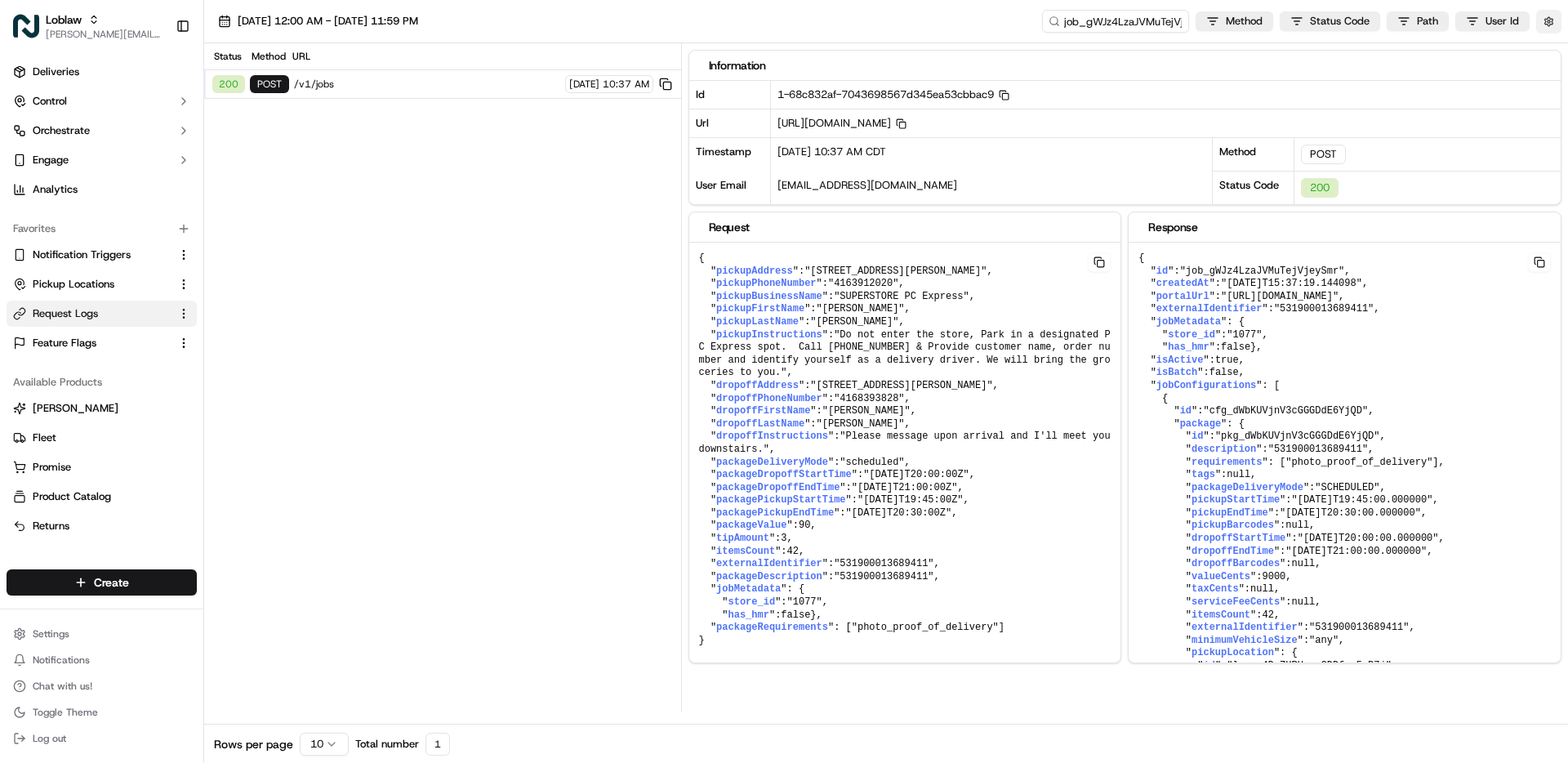
click at [1553, 22] on button "button" at bounding box center [1549, 21] width 26 height 23
click at [1550, 48] on button "Display Only Provider Logs" at bounding box center [1550, 50] width 13 height 13
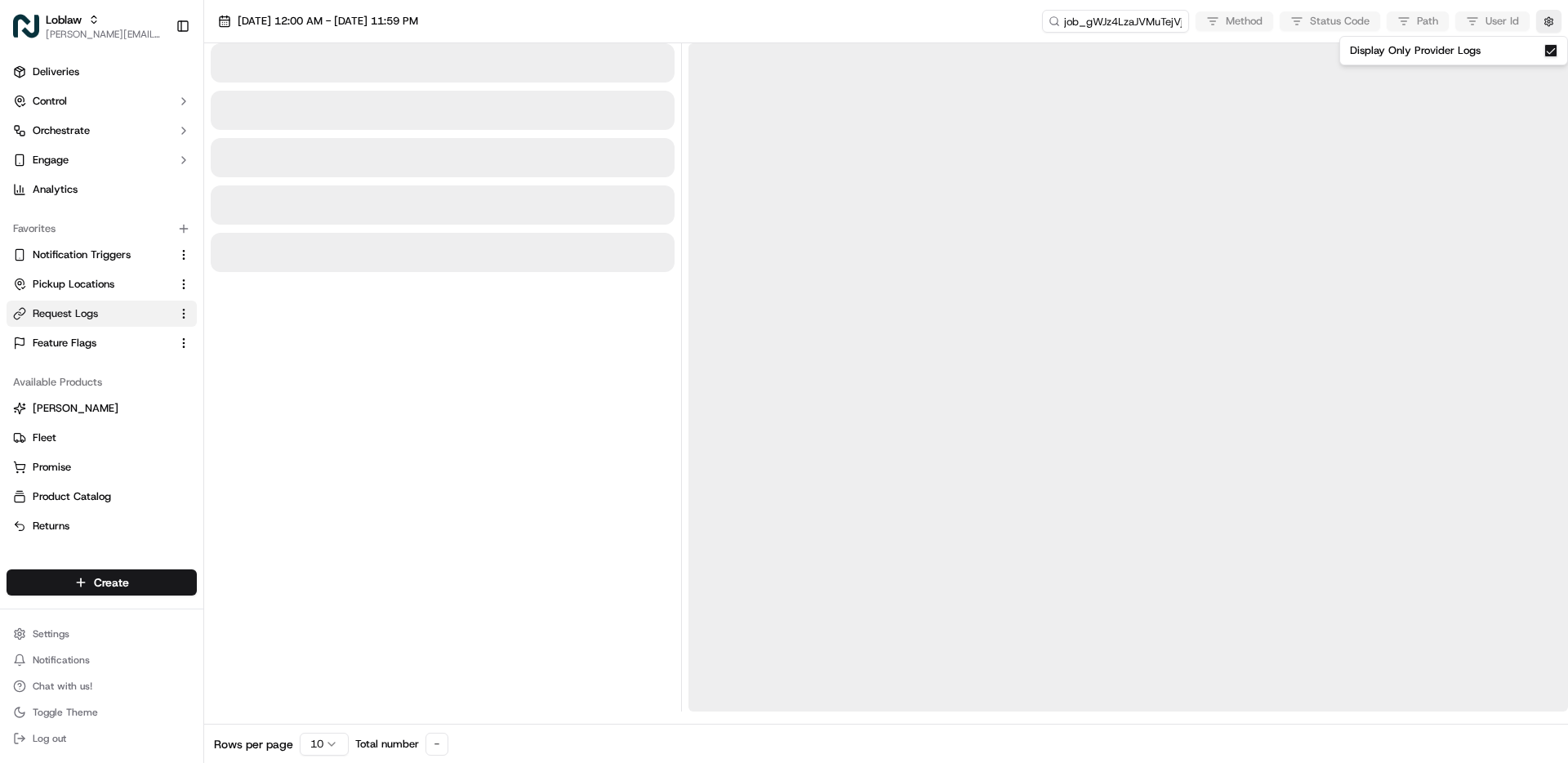
click at [493, 357] on div at bounding box center [443, 378] width 464 height 668
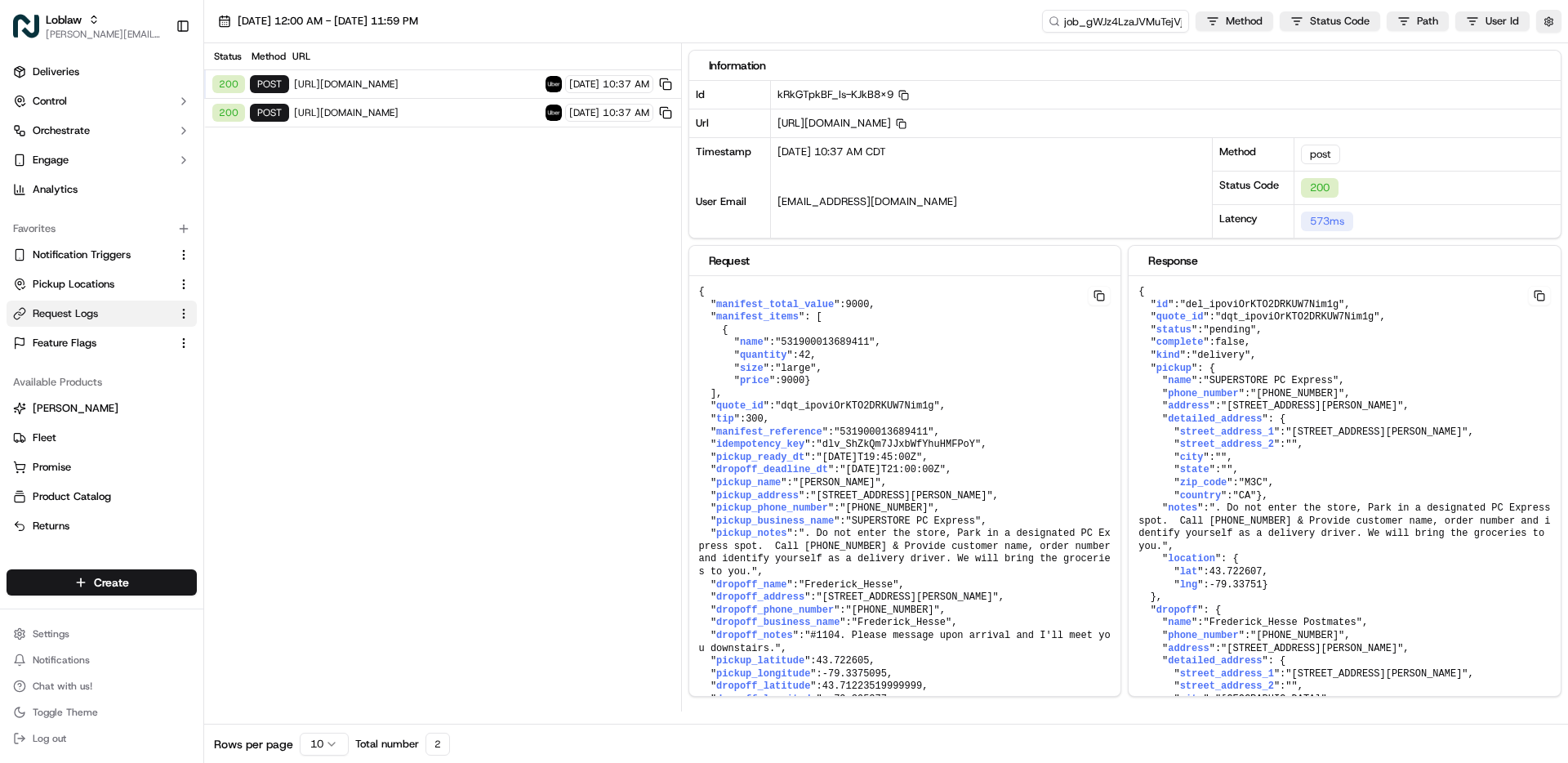
click at [379, 113] on span "[URL][DOMAIN_NAME]" at bounding box center [417, 112] width 247 height 13
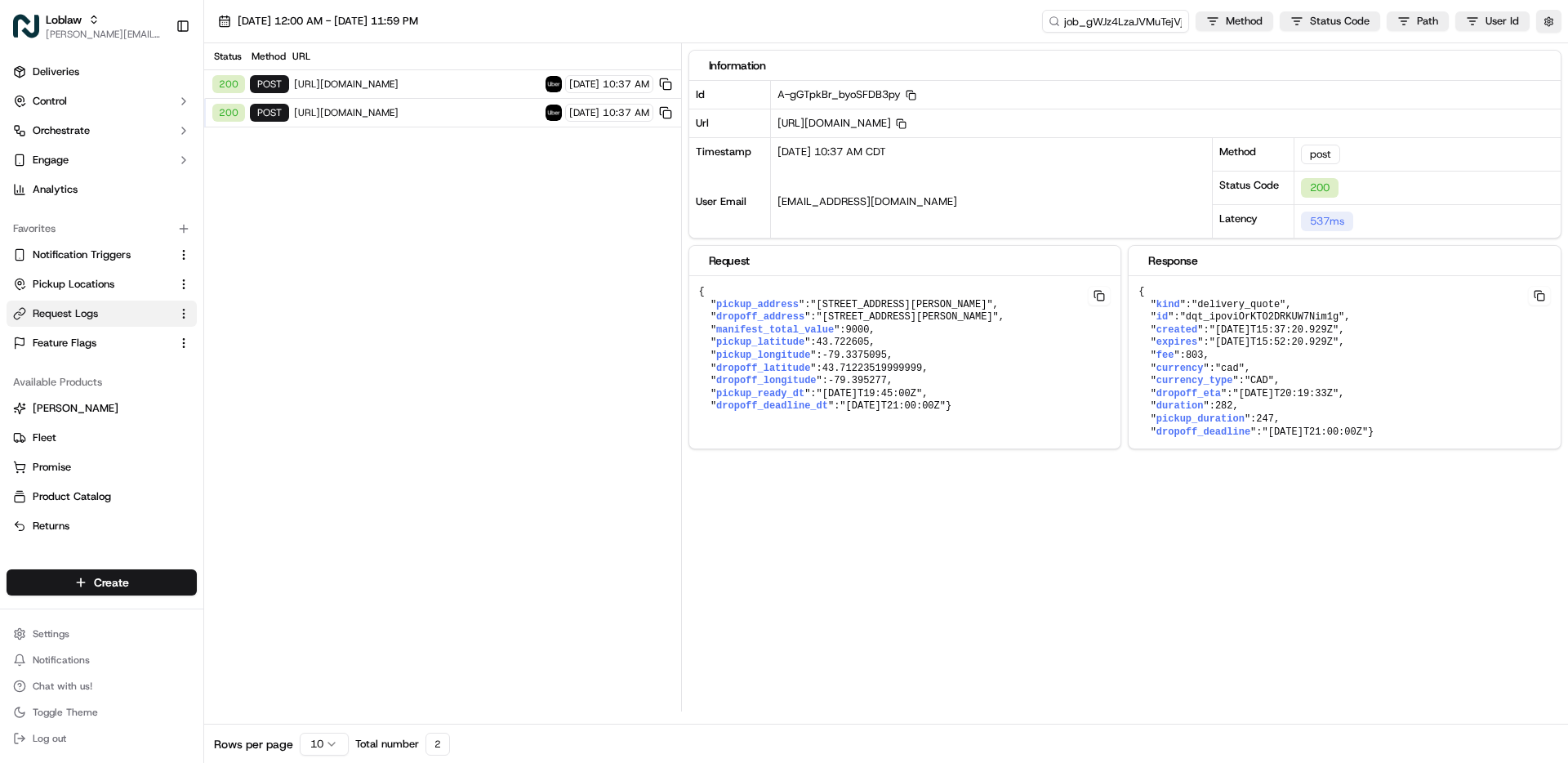
click at [431, 83] on span "[URL][DOMAIN_NAME]" at bounding box center [417, 84] width 247 height 13
